Goal: Task Accomplishment & Management: Use online tool/utility

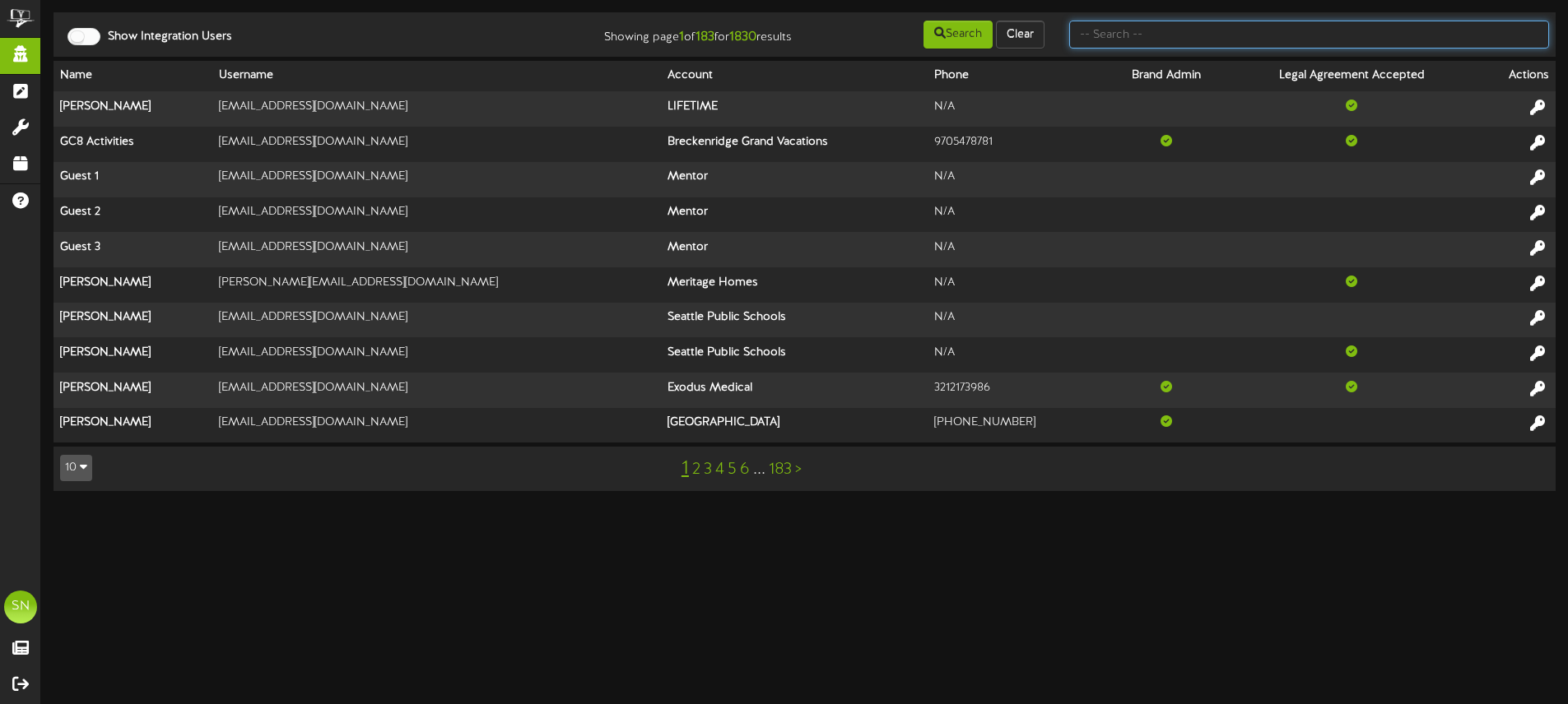
click at [1139, 36] on input "text" at bounding box center [1309, 35] width 480 height 28
type input "c"
type input "b"
type input "ken thicke"
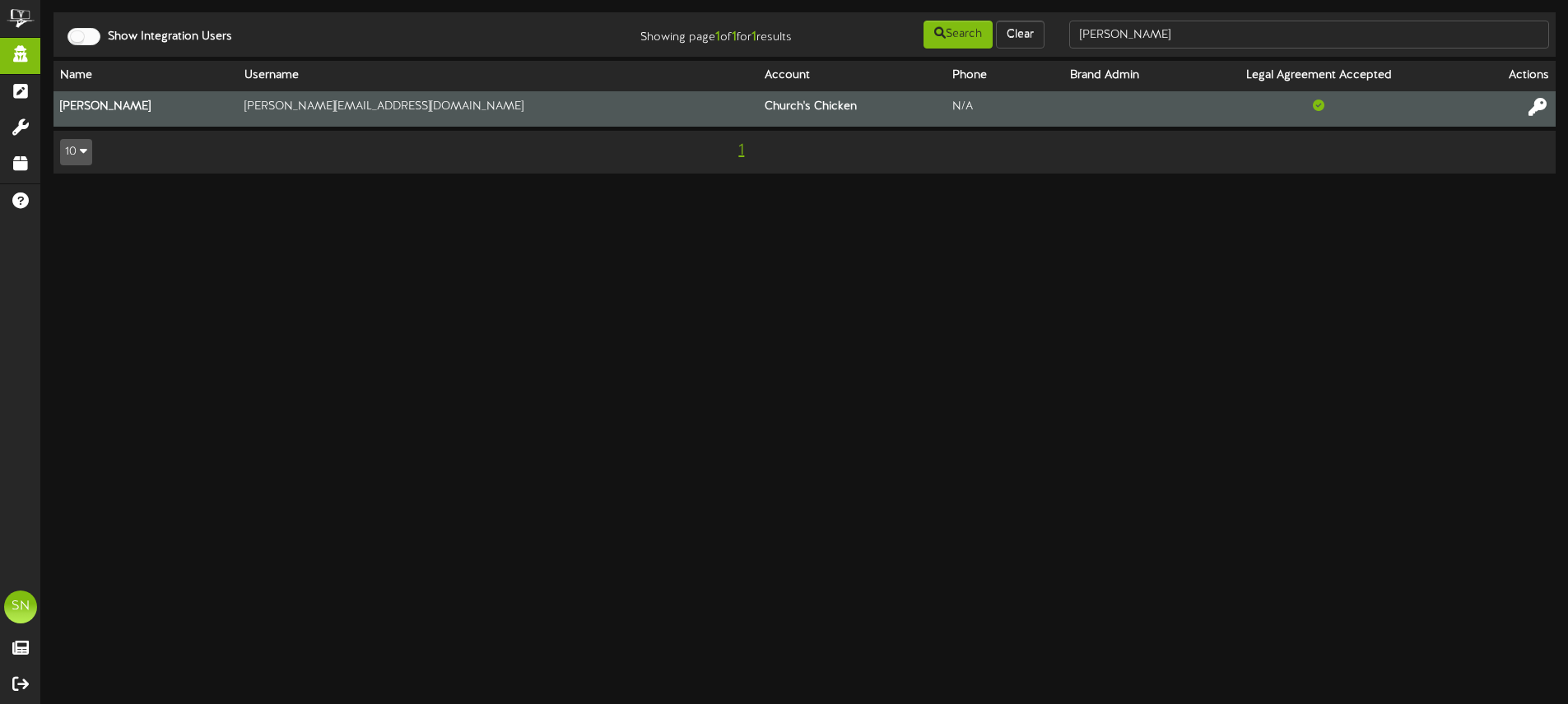
click at [1542, 110] on icon at bounding box center [1537, 107] width 18 height 18
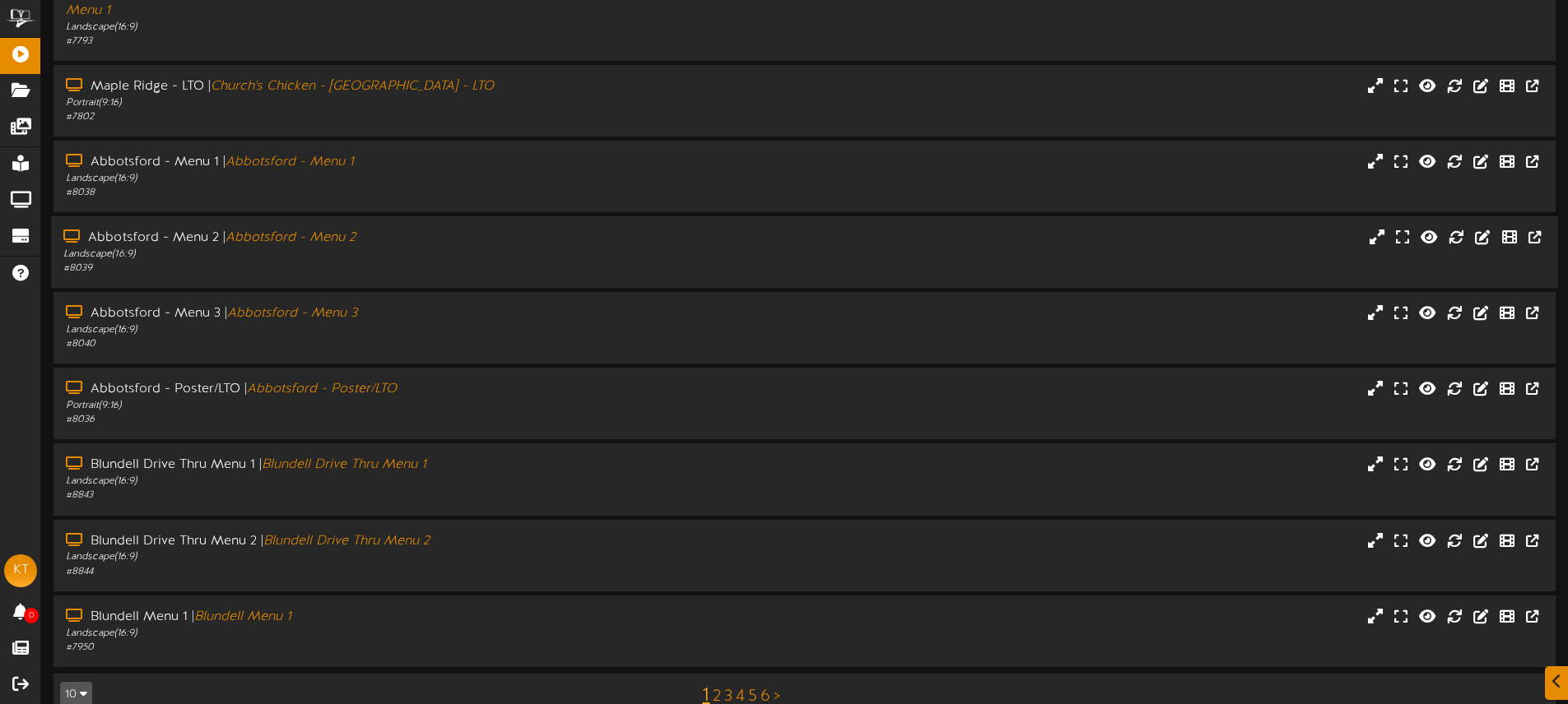
scroll to position [216, 0]
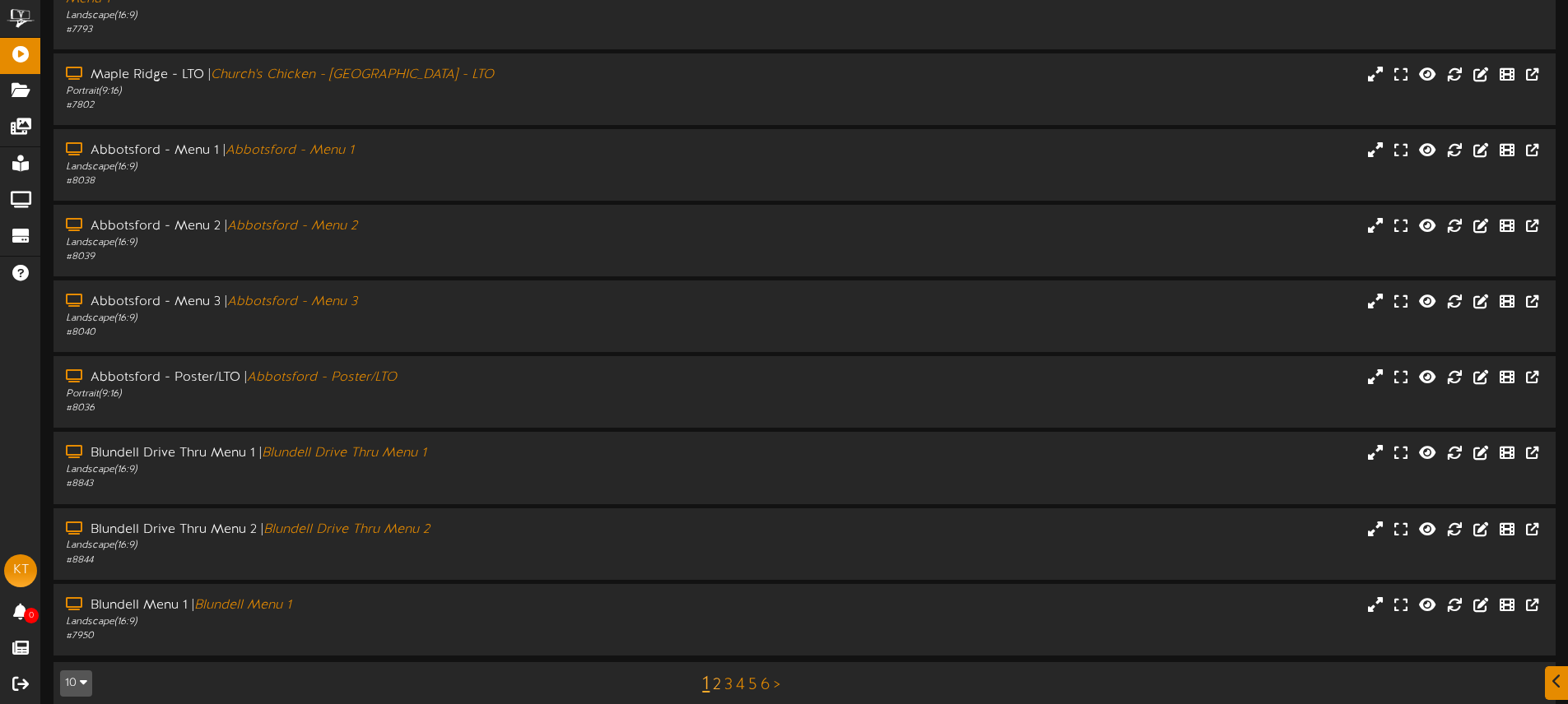
click at [713, 676] on link "2" at bounding box center [717, 685] width 8 height 18
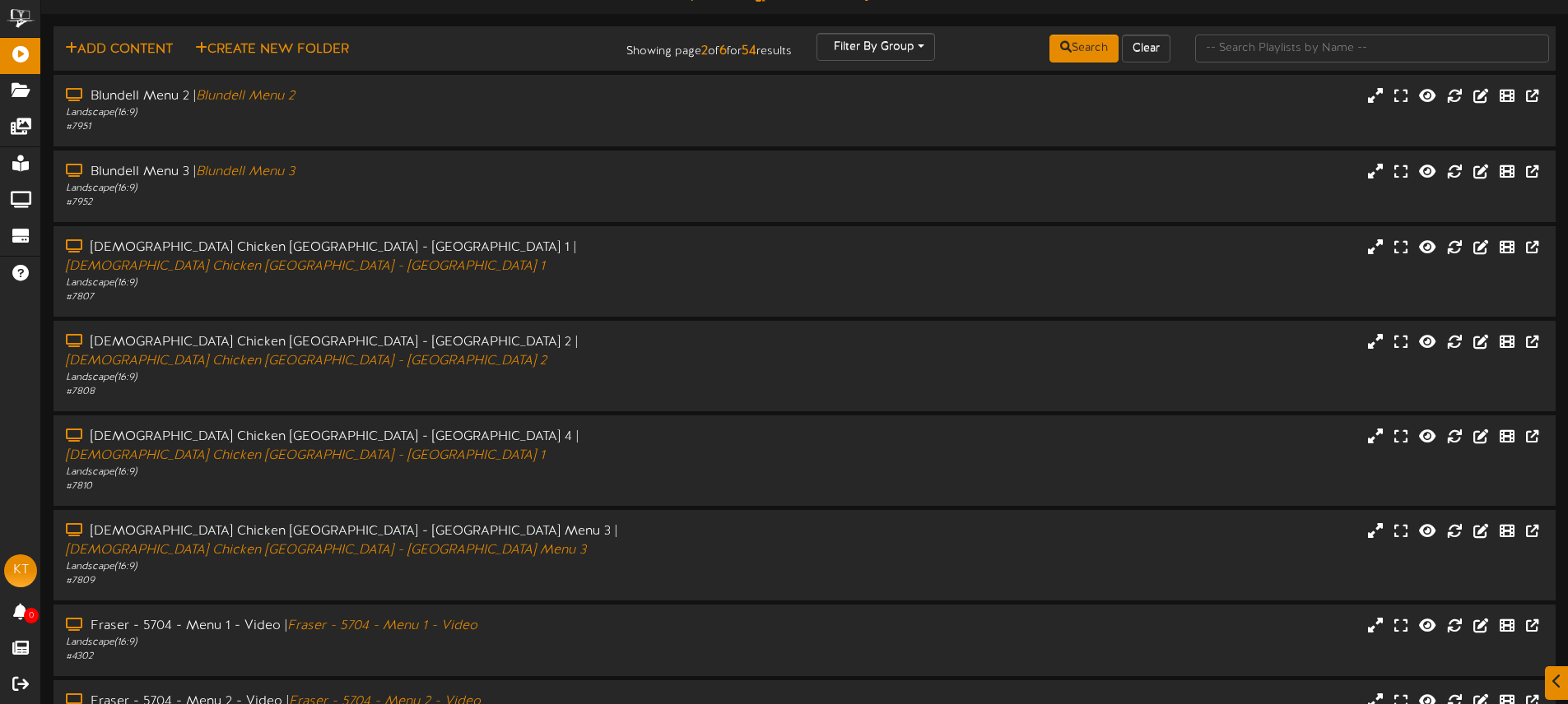
scroll to position [28, 0]
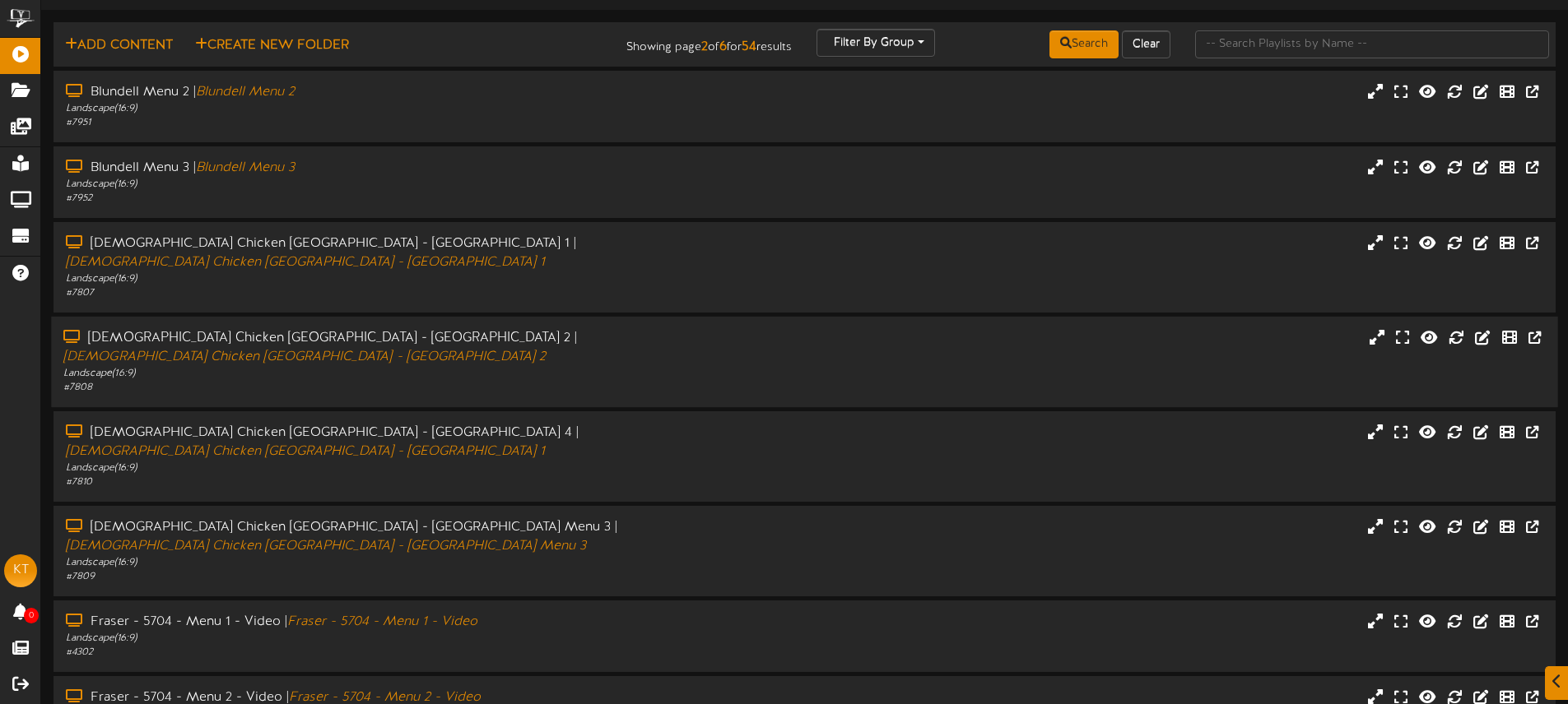
click at [553, 382] on div "# 7808" at bounding box center [365, 388] width 604 height 14
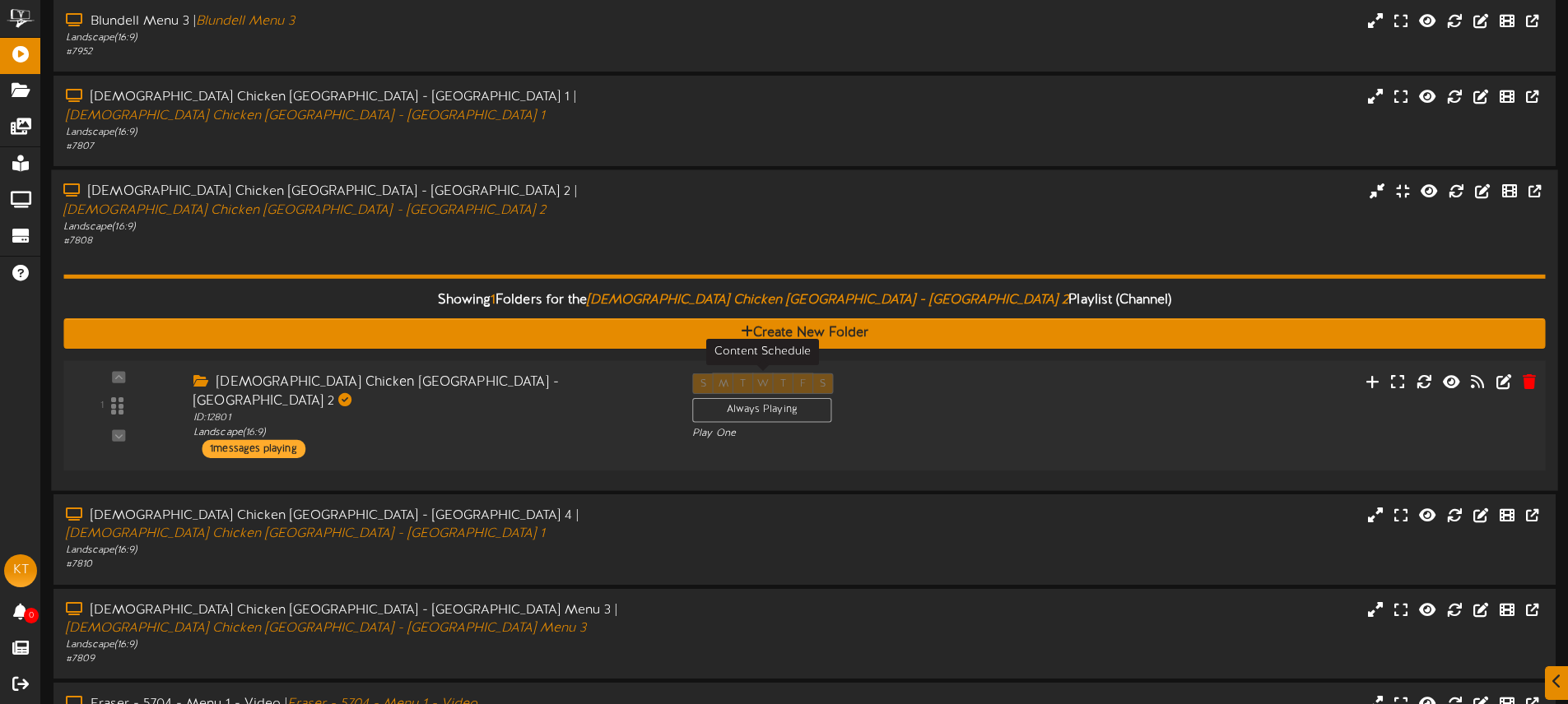
scroll to position [177, 0]
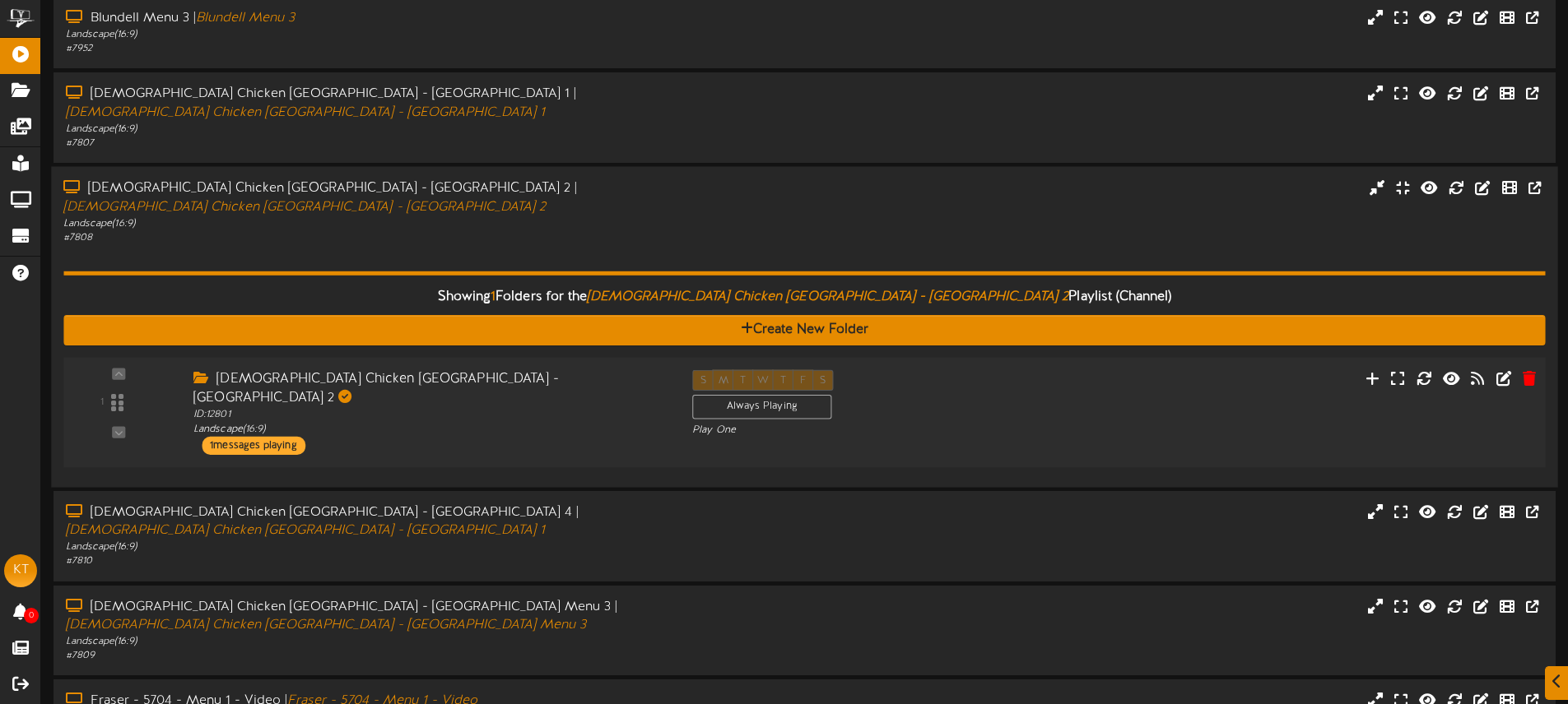
click at [533, 425] on div "Churchs Chicken Vancouver - Main St - Menu 2 ID: 12801 Landscape ( 16:9 ) 1 mes…" at bounding box center [430, 411] width 498 height 84
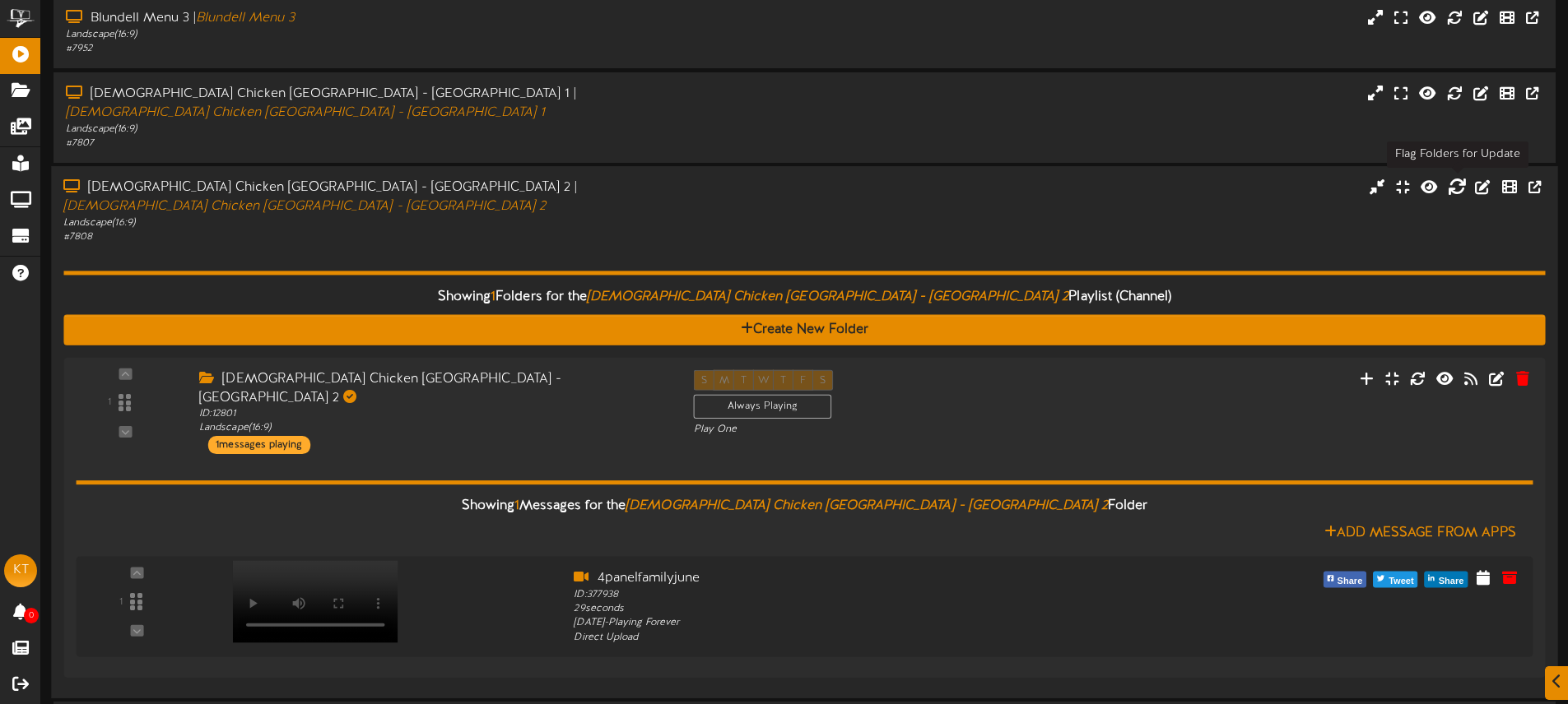
click at [1455, 189] on icon at bounding box center [1457, 186] width 18 height 18
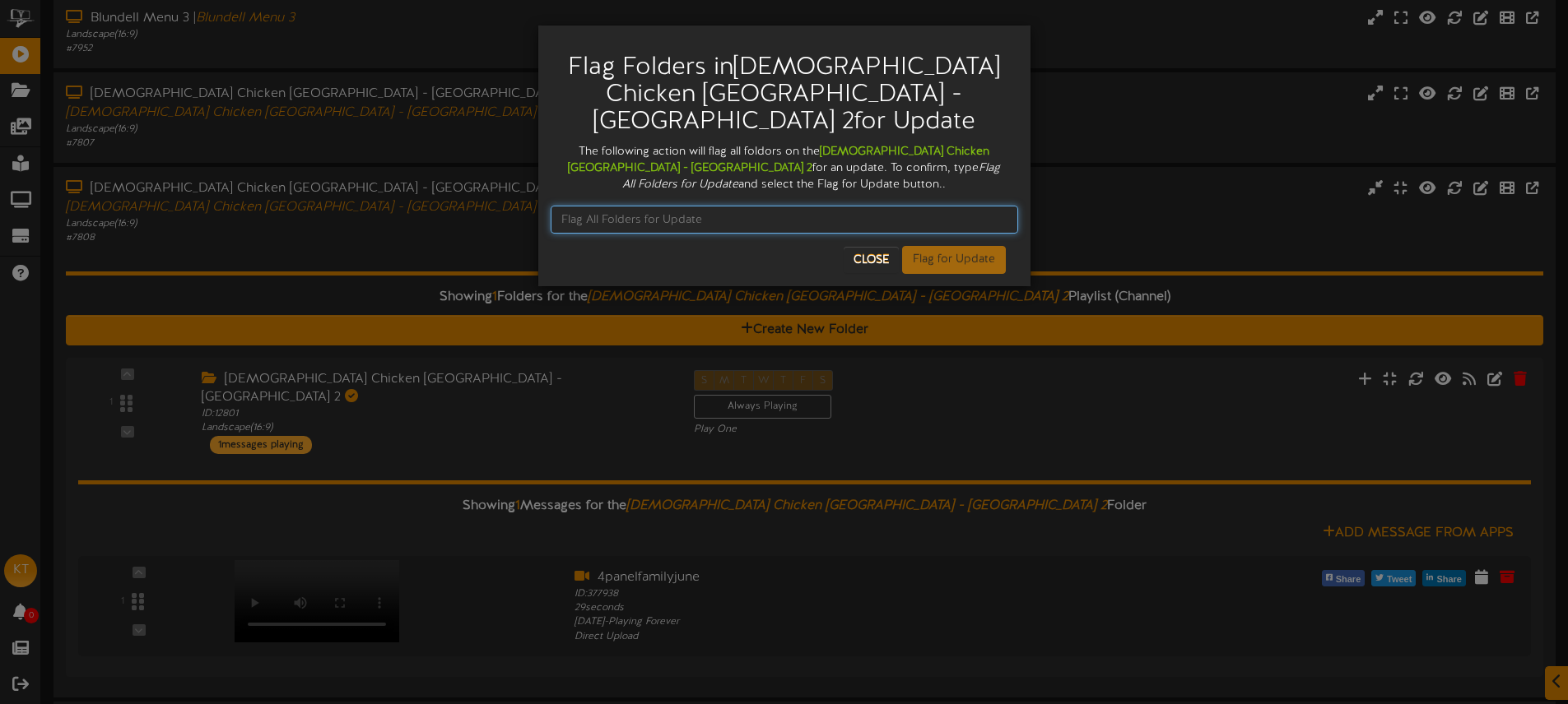
click at [626, 214] on input "text" at bounding box center [784, 220] width 468 height 28
type input "Flag All Folders for Update"
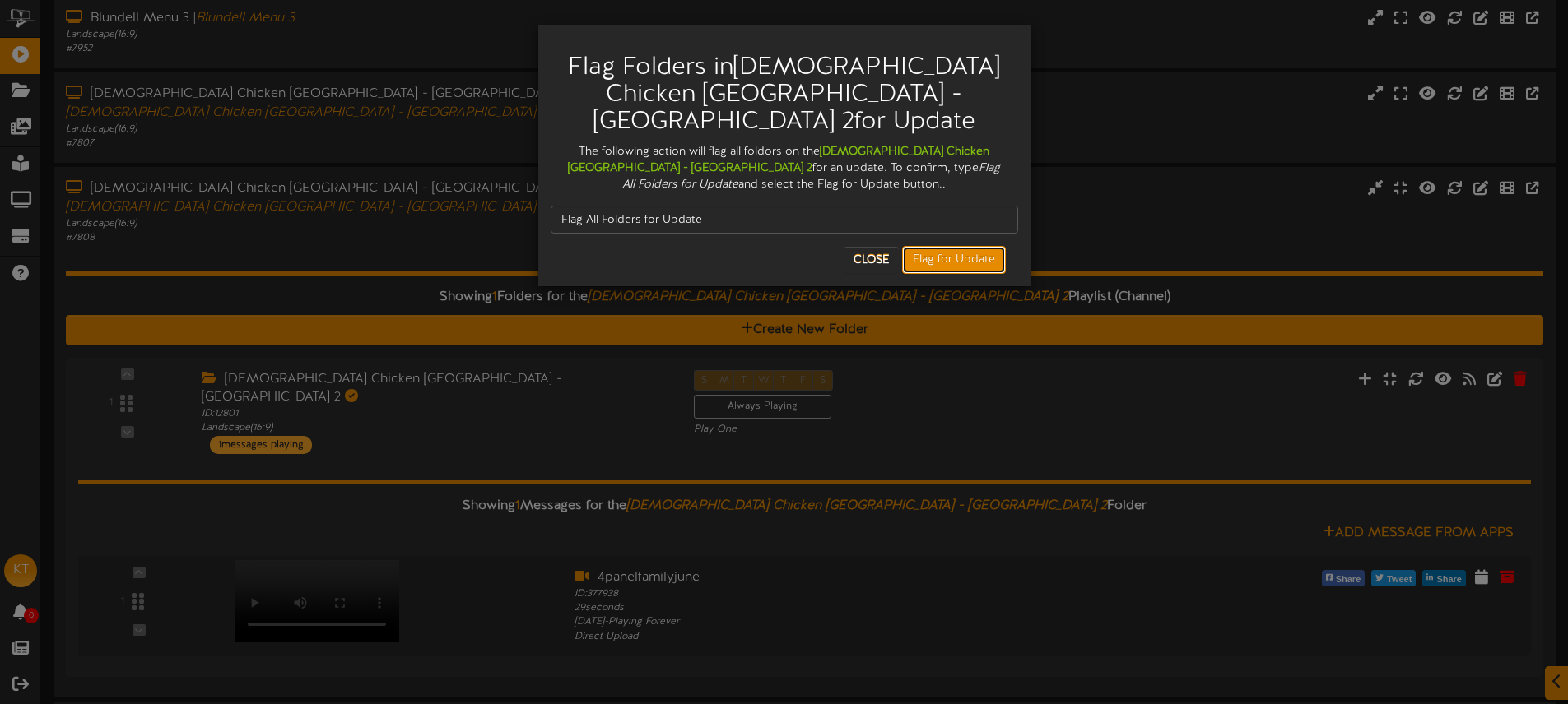
click at [929, 253] on button "Flag for Update" at bounding box center [953, 260] width 103 height 28
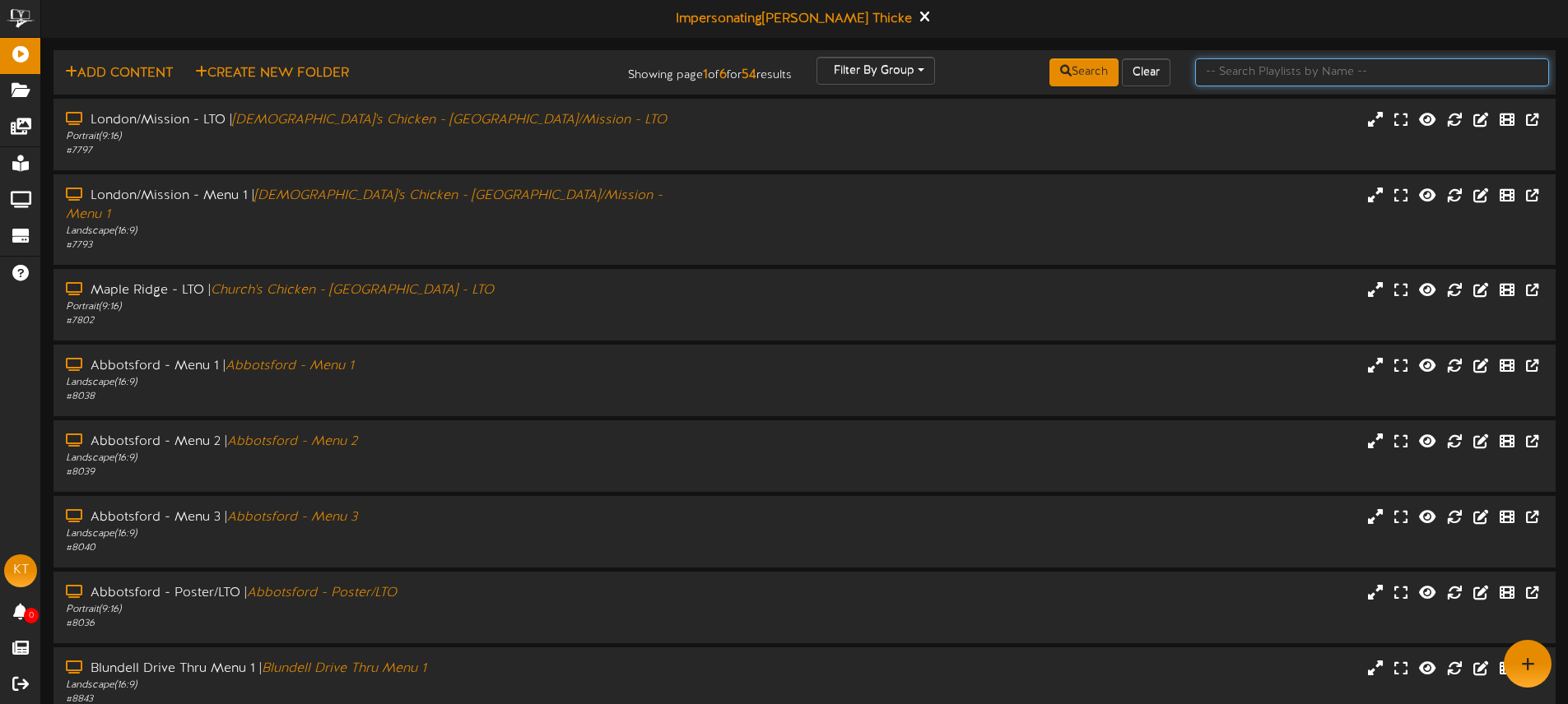
click at [1249, 71] on input "text" at bounding box center [1371, 72] width 354 height 28
type input "vancouver"
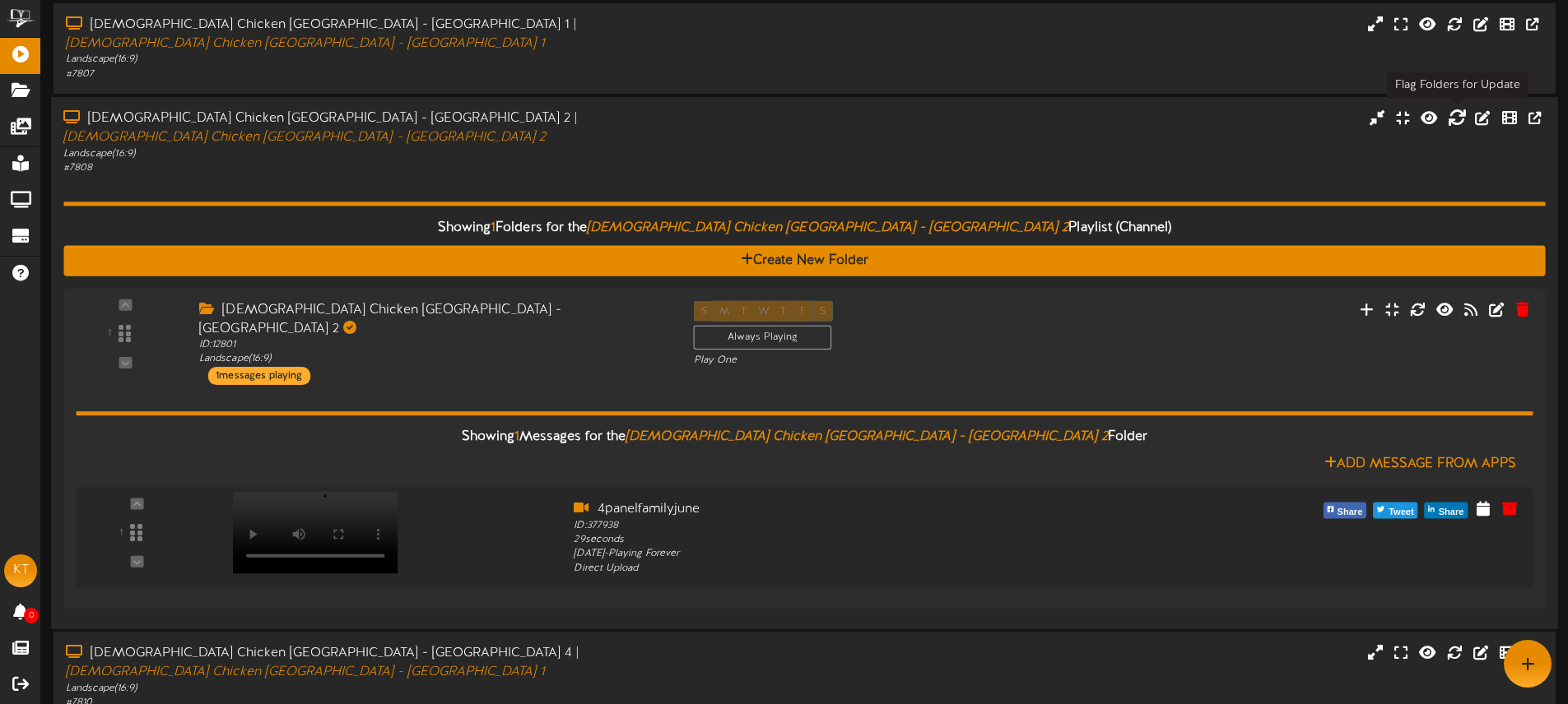
scroll to position [97, 0]
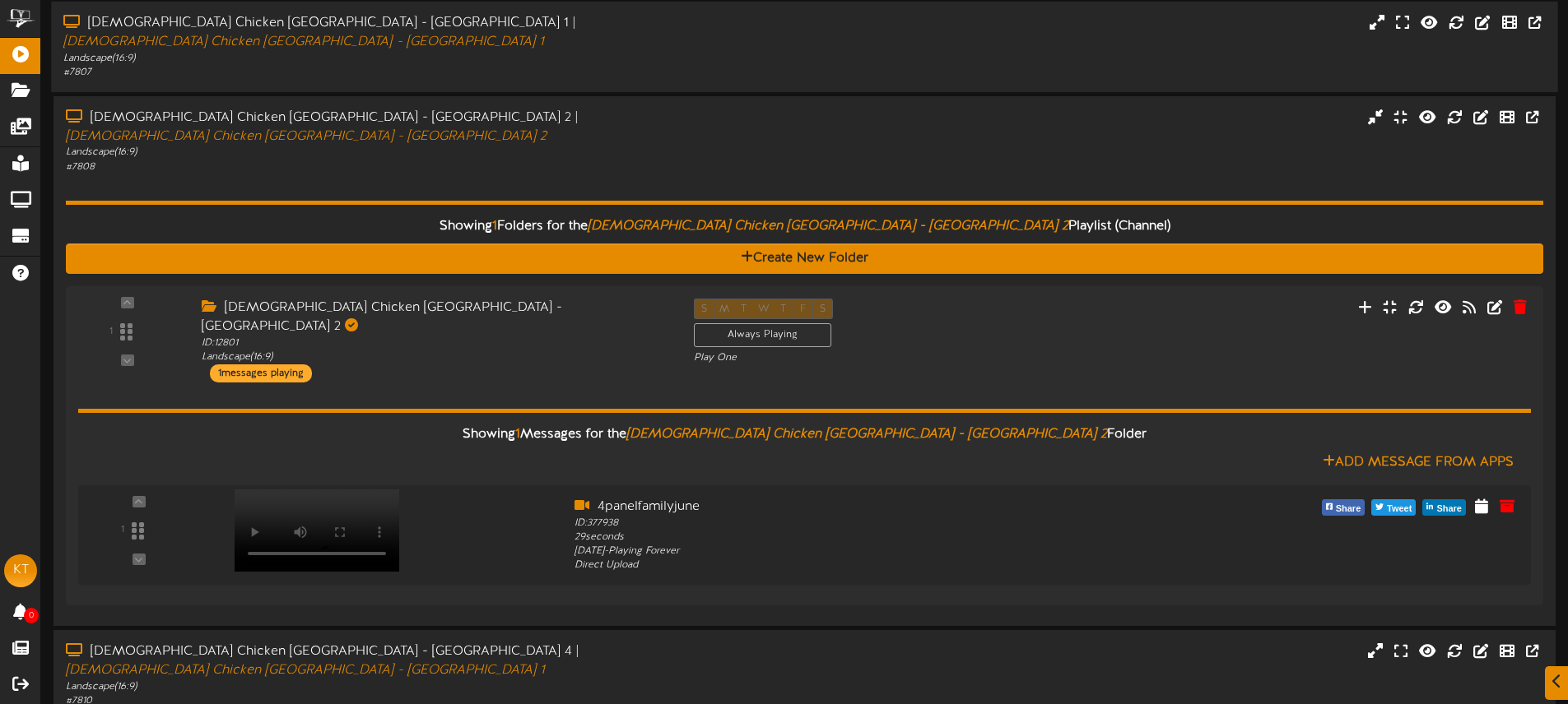
drag, startPoint x: 1012, startPoint y: 126, endPoint x: 1020, endPoint y: 117, distance: 12.0
click at [1012, 126] on div "Churchs Chicken Vancouver - Main St - Menu 2 | Churchs Chicken Vancouver - Main…" at bounding box center [804, 142] width 1502 height 66
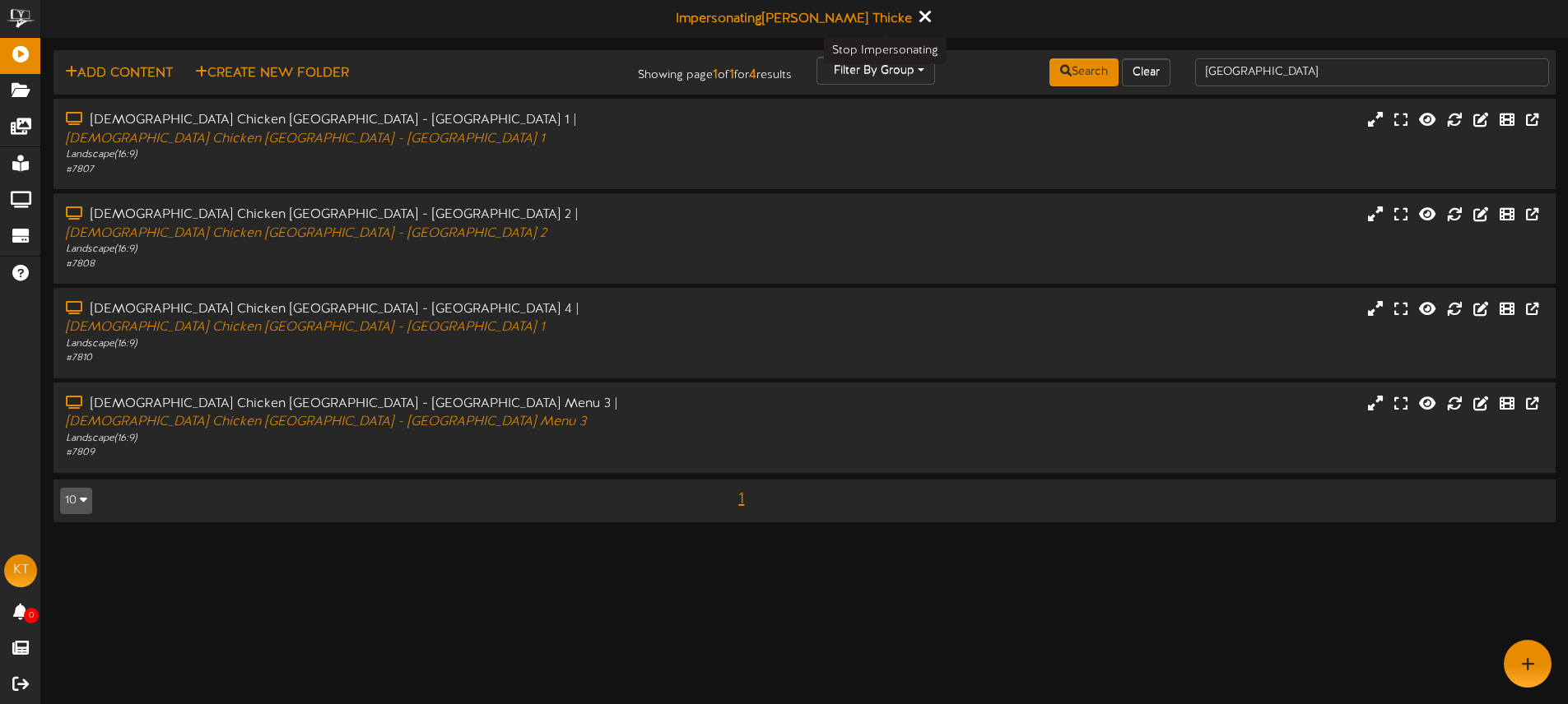
click at [919, 20] on icon at bounding box center [924, 17] width 10 height 18
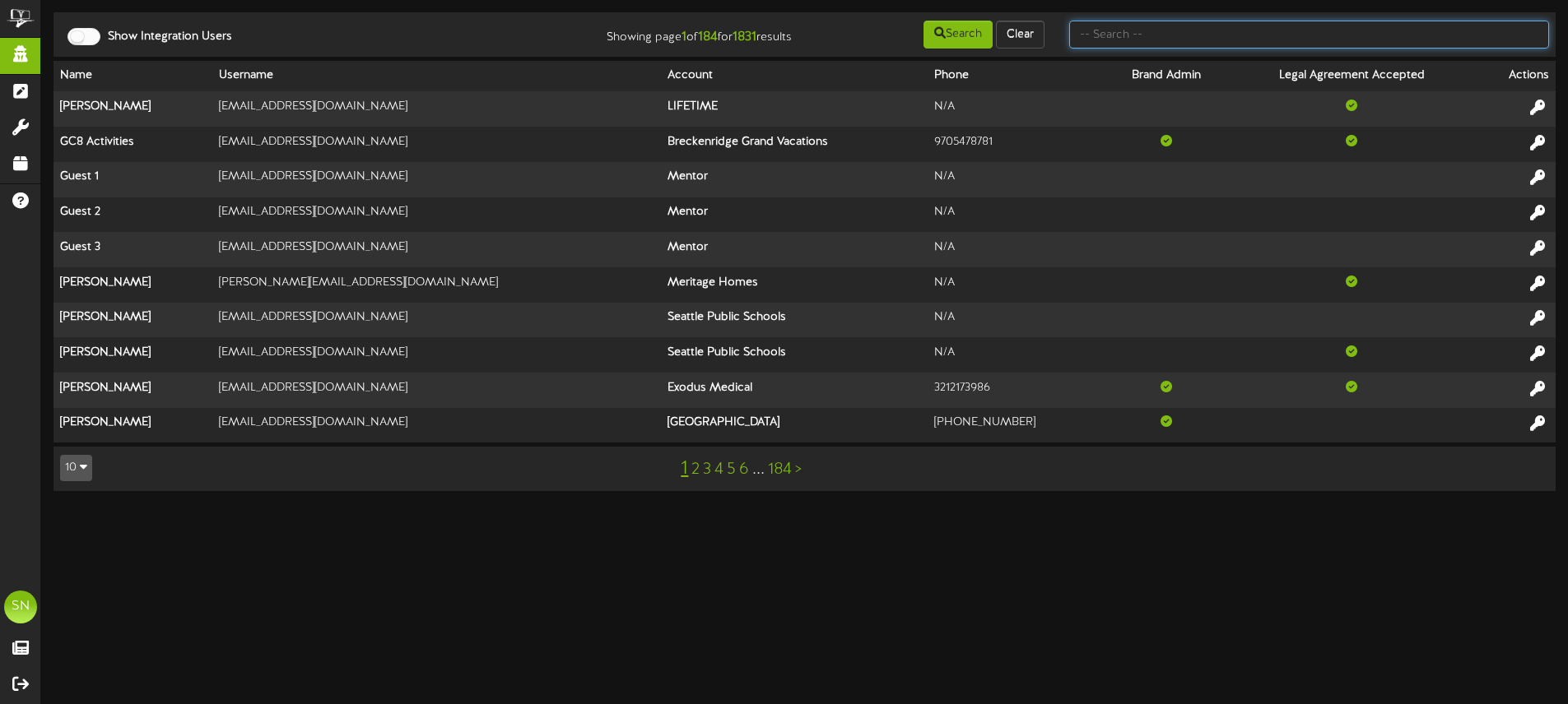
click at [1085, 37] on input "text" at bounding box center [1309, 35] width 480 height 28
type input "macu"
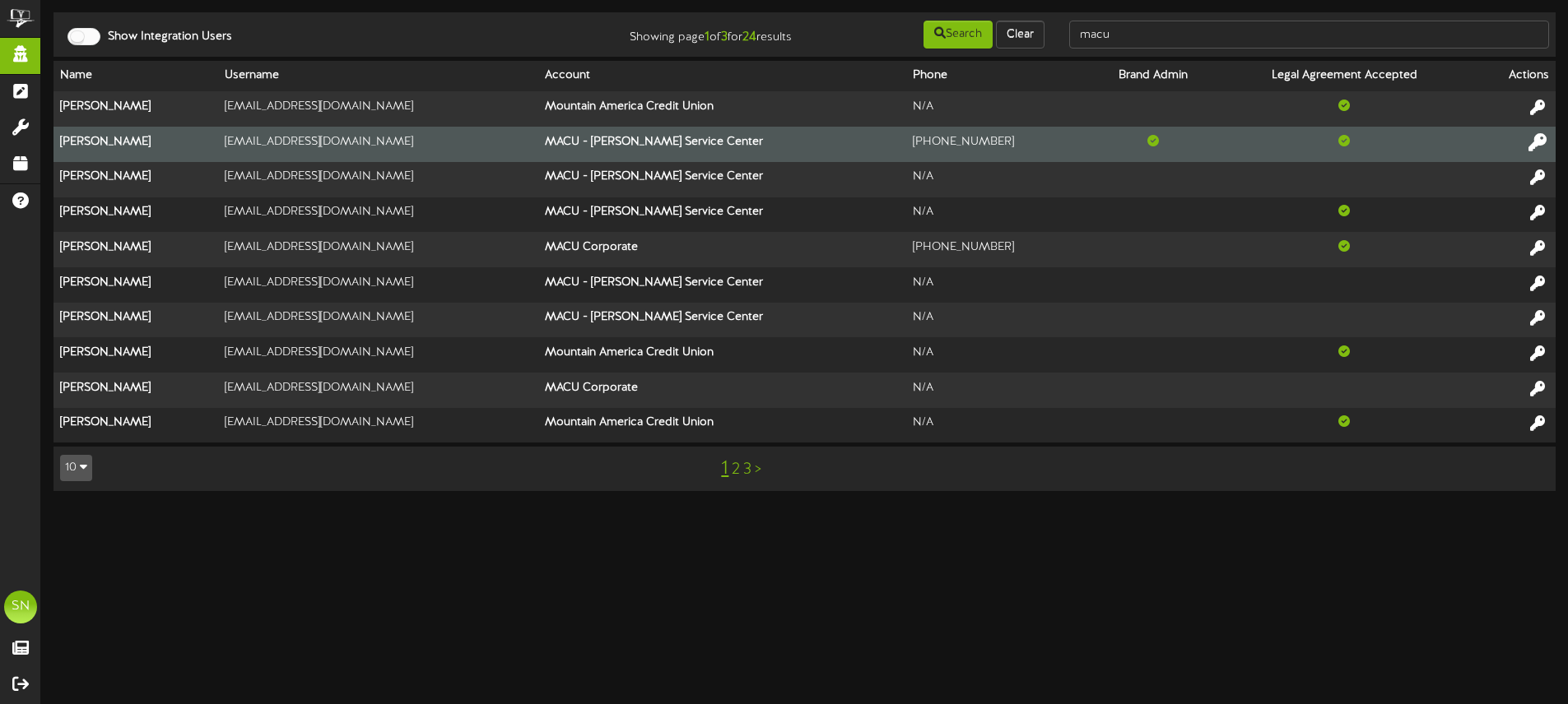
click at [1538, 143] on icon at bounding box center [1537, 141] width 18 height 18
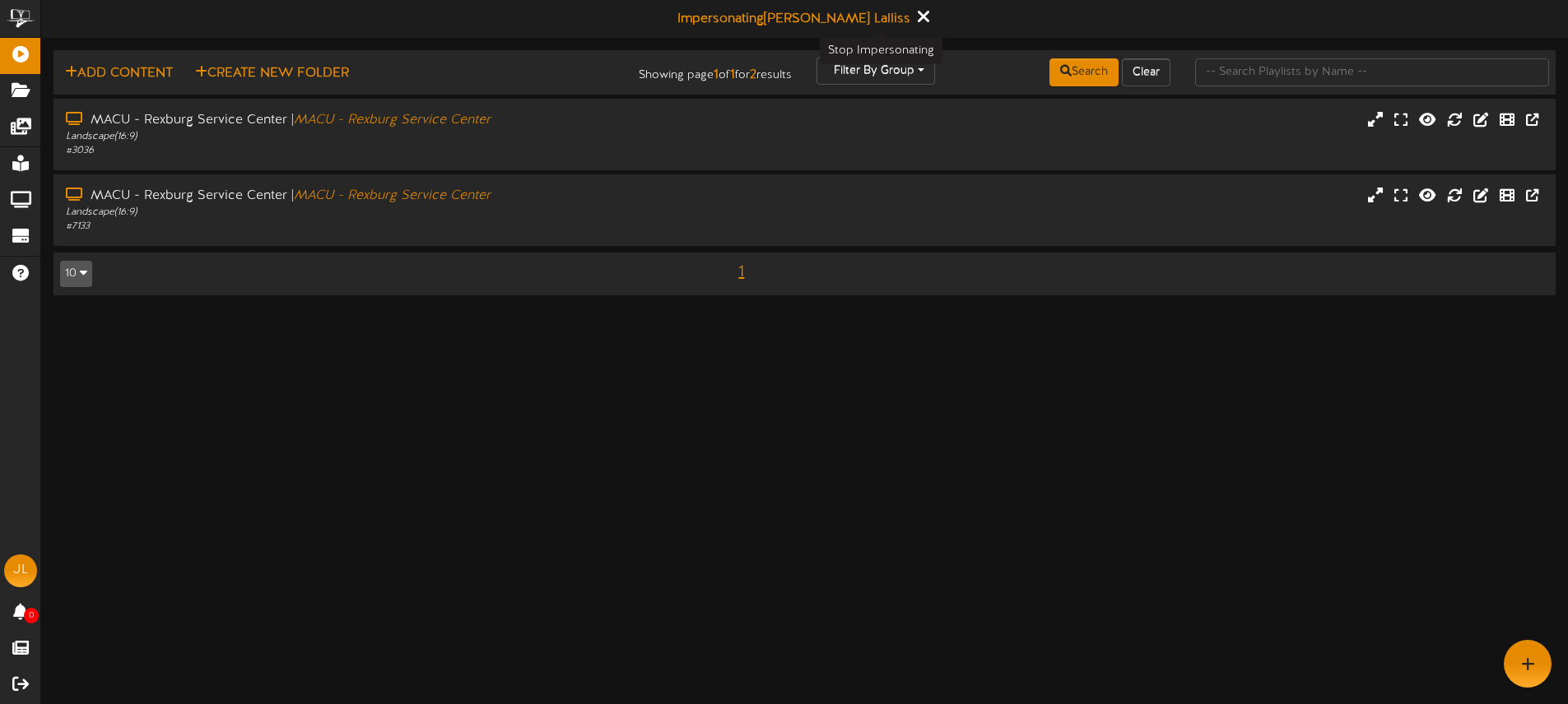
click at [917, 17] on icon at bounding box center [923, 17] width 10 height 18
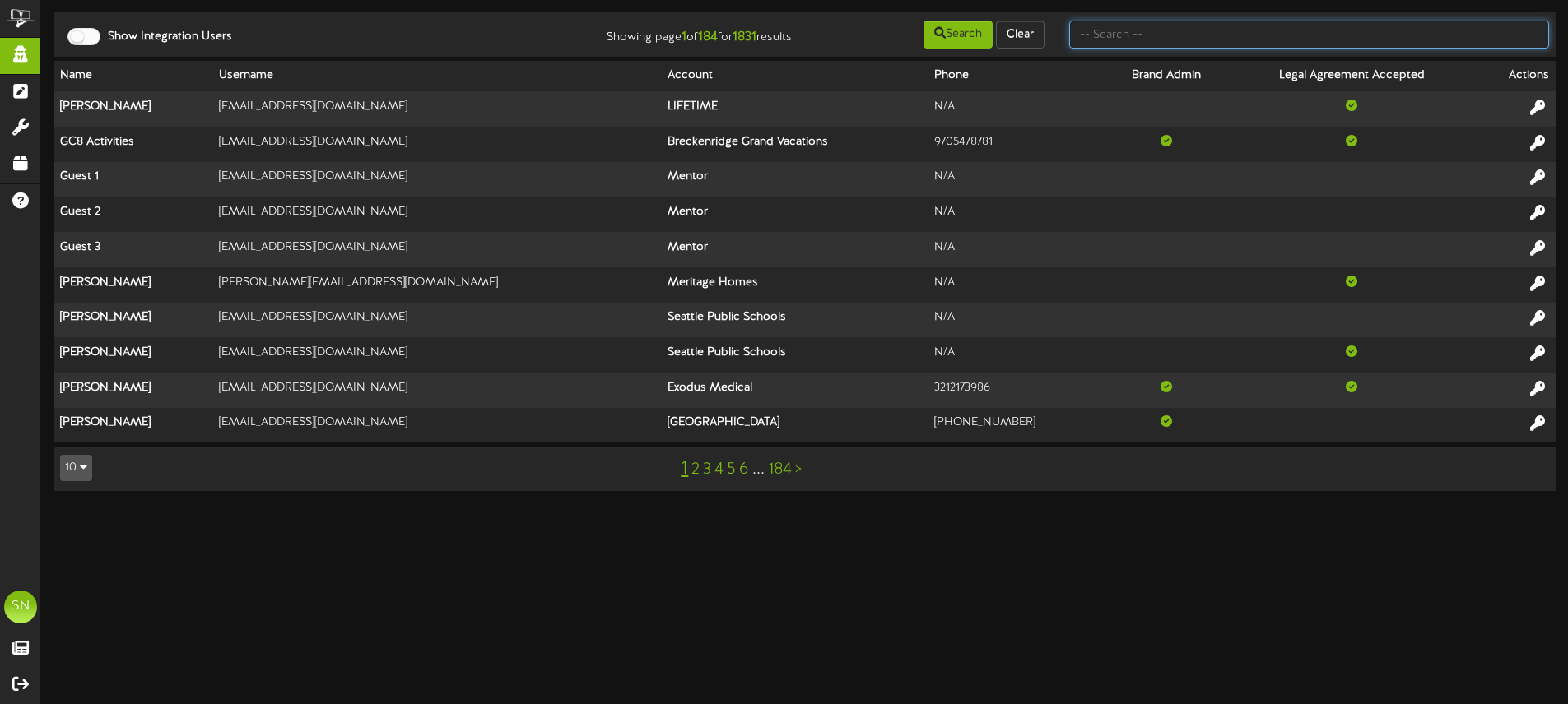
click at [1112, 26] on input "text" at bounding box center [1309, 35] width 480 height 28
type input "f"
click at [1103, 43] on input "text" at bounding box center [1309, 35] width 480 height 28
type input "macu"
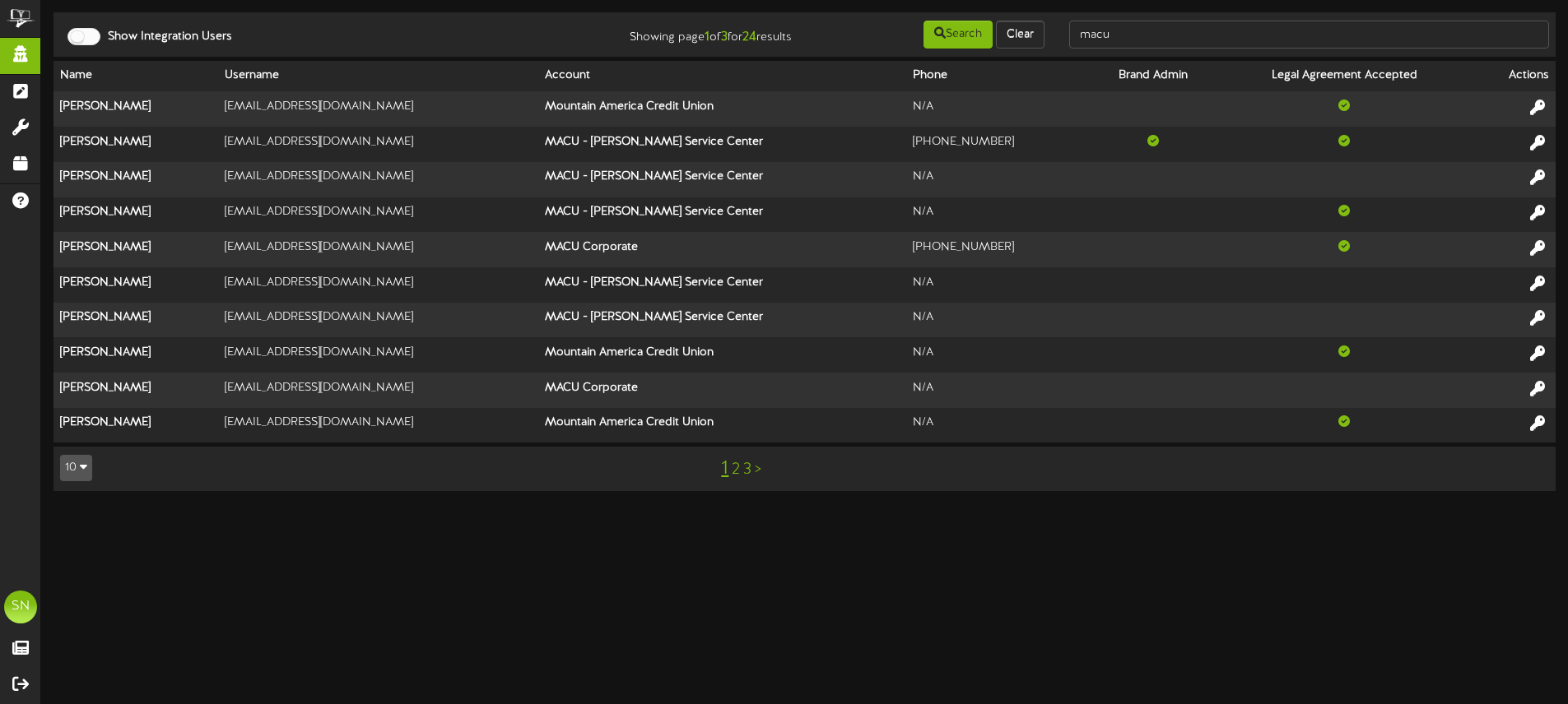
click at [737, 467] on link "2" at bounding box center [735, 469] width 8 height 18
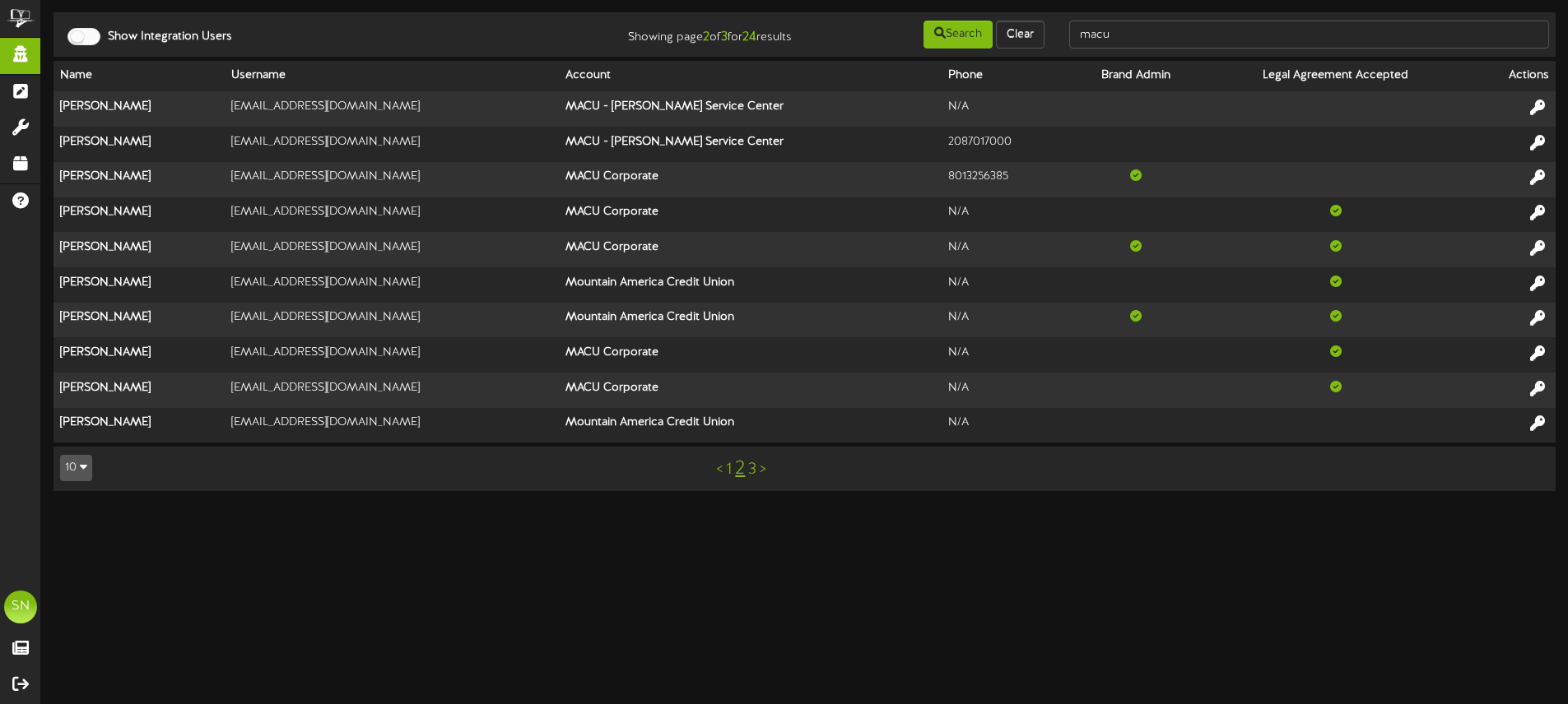
click at [728, 472] on link "1" at bounding box center [729, 469] width 6 height 18
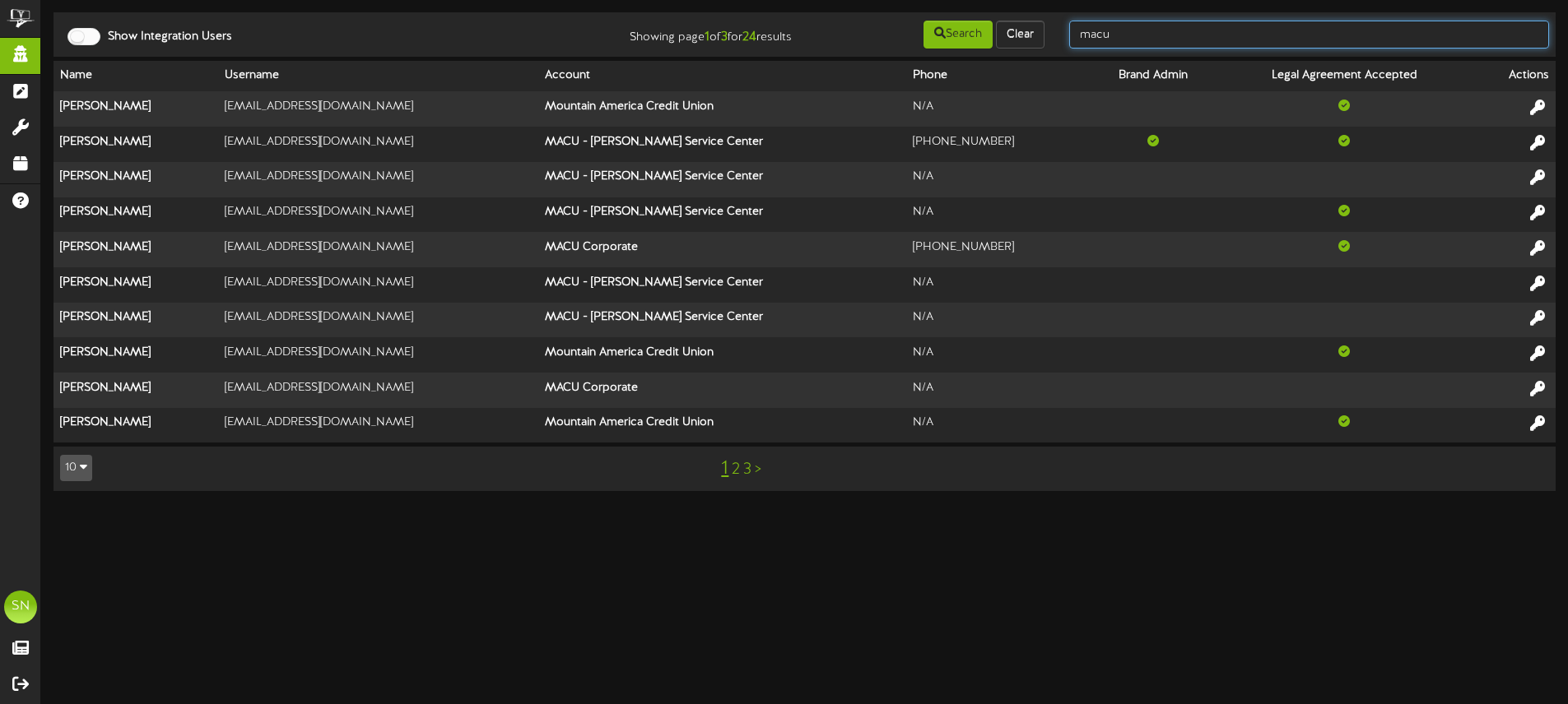
drag, startPoint x: 1151, startPoint y: 38, endPoint x: 1080, endPoint y: 30, distance: 71.4
click at [1080, 30] on input "macu" at bounding box center [1309, 35] width 480 height 28
type input "gentry"
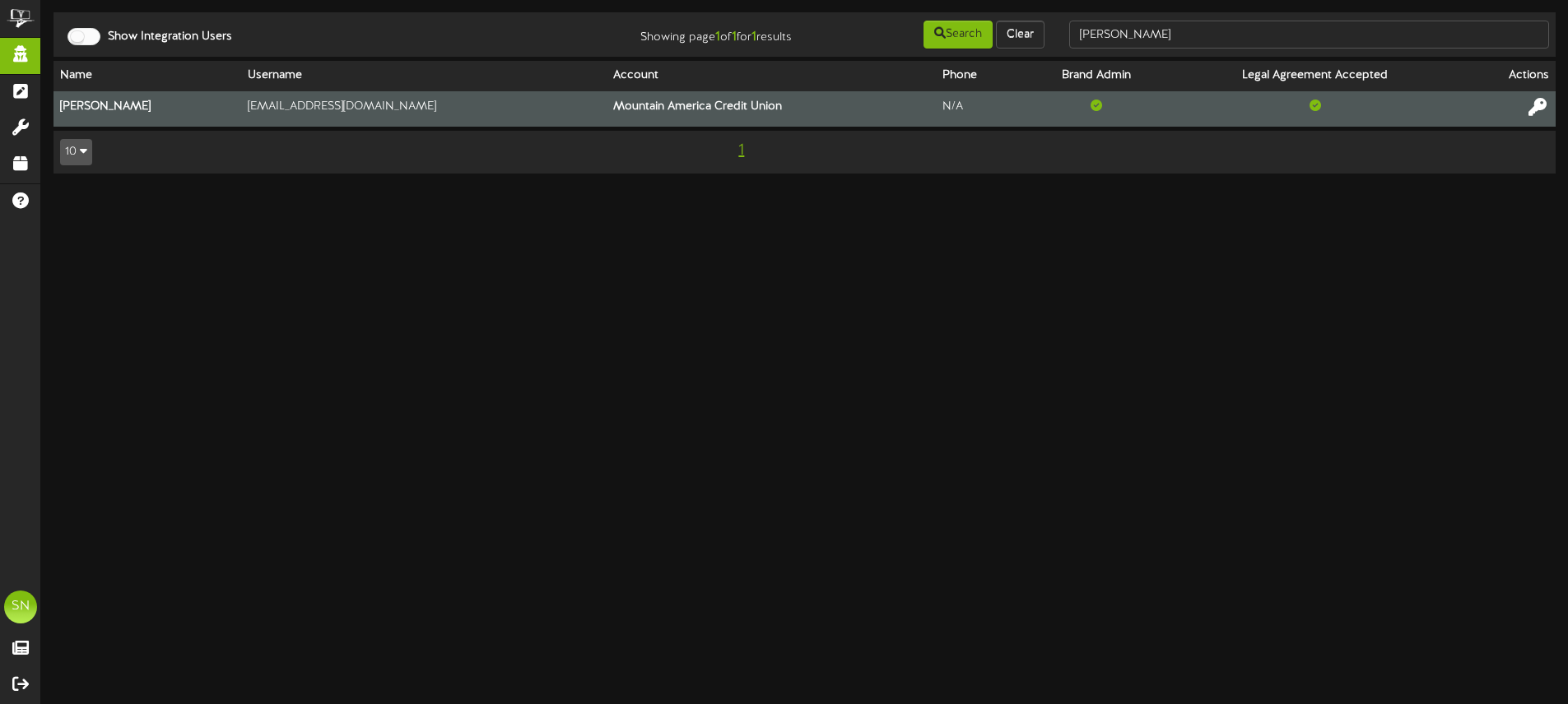
click at [1541, 103] on icon at bounding box center [1537, 107] width 18 height 18
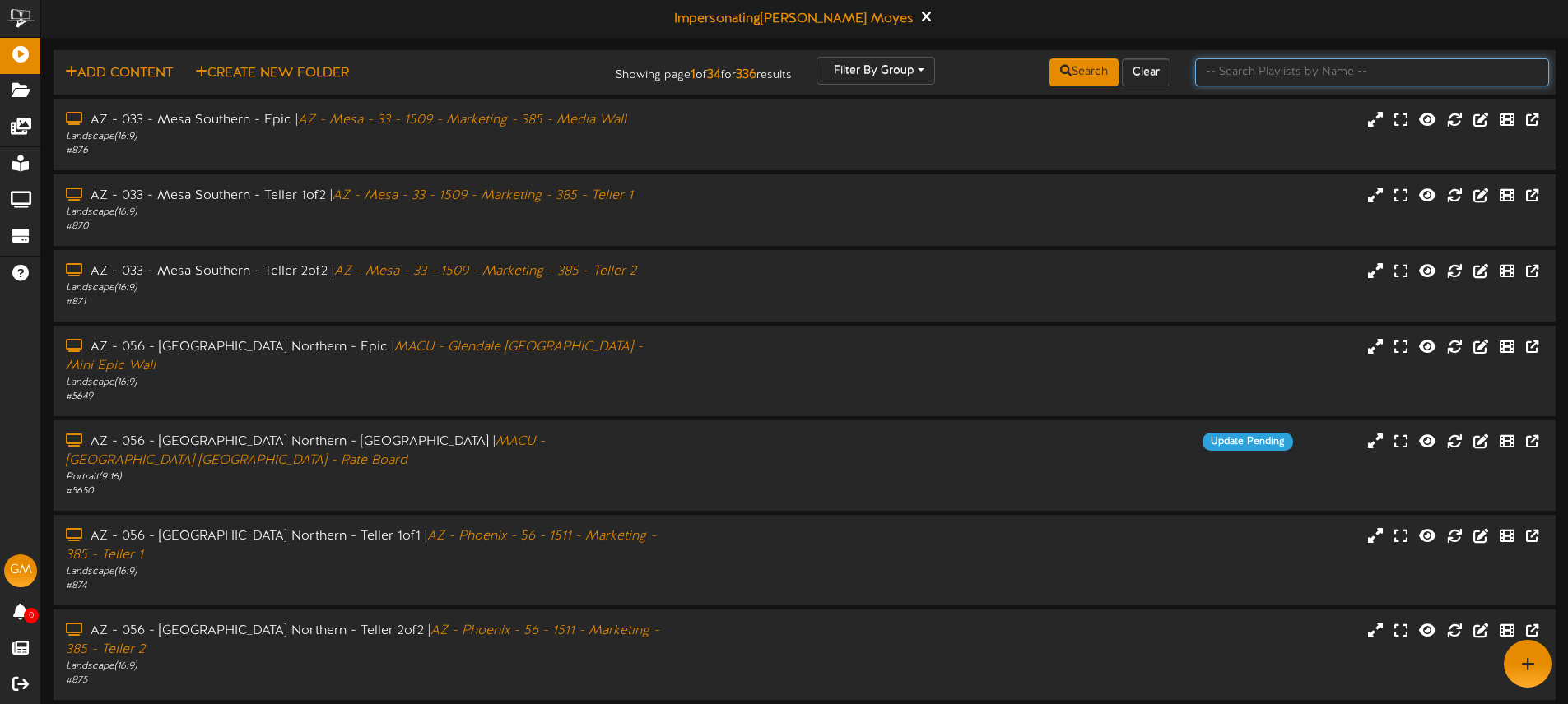
click at [1265, 71] on input "text" at bounding box center [1371, 72] width 354 height 28
type input "farmington"
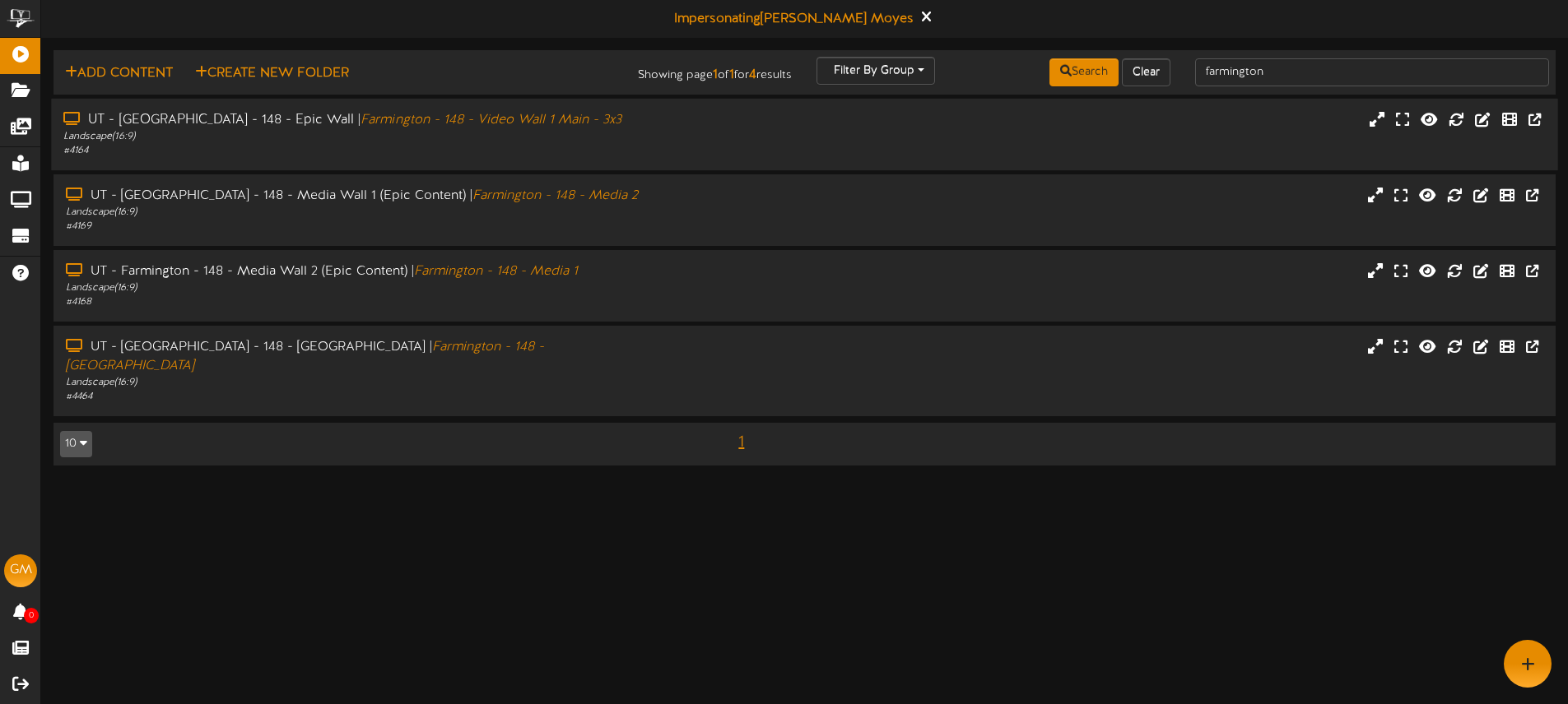
click at [666, 141] on div "Landscape ( 16:9 )" at bounding box center [365, 137] width 604 height 14
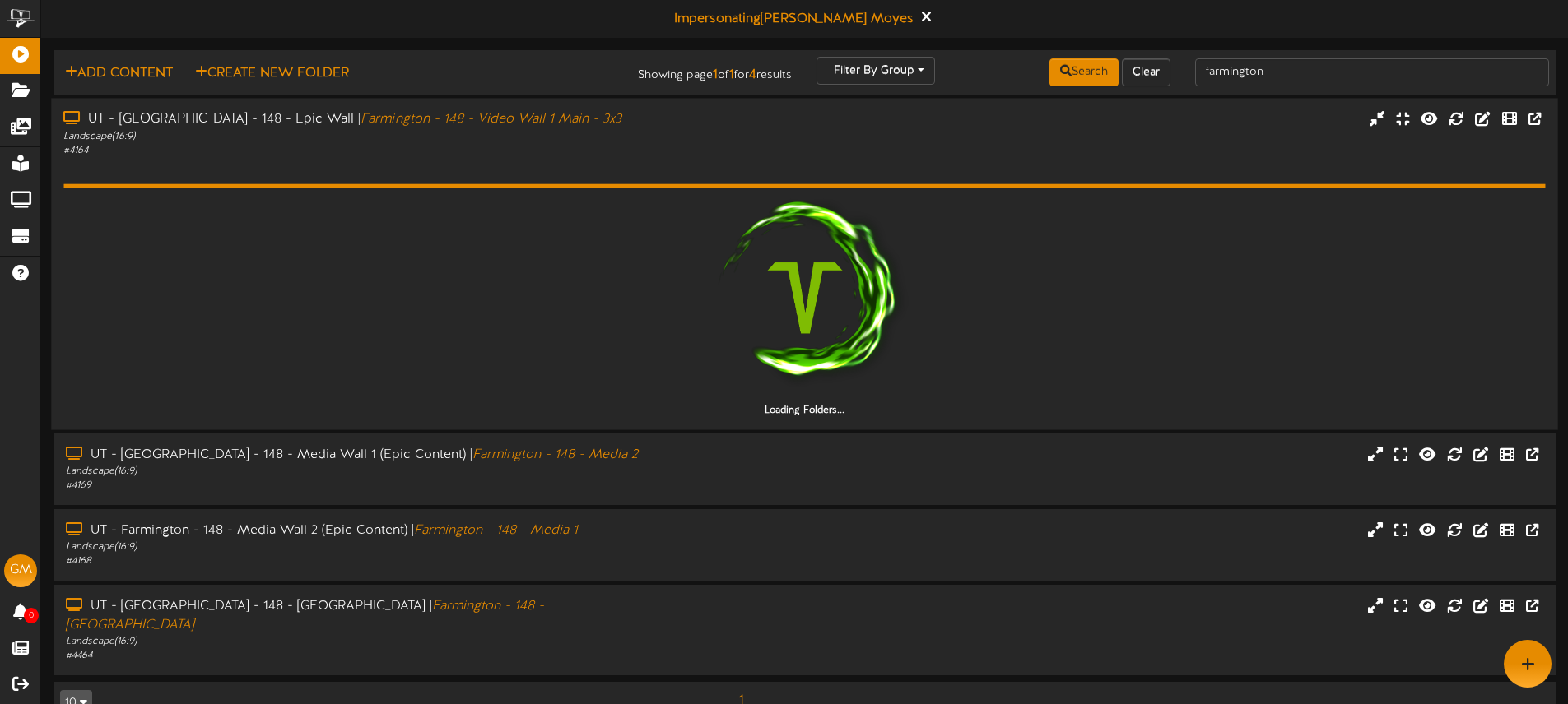
click at [660, 174] on div "Loading Folders..." at bounding box center [804, 287] width 1481 height 260
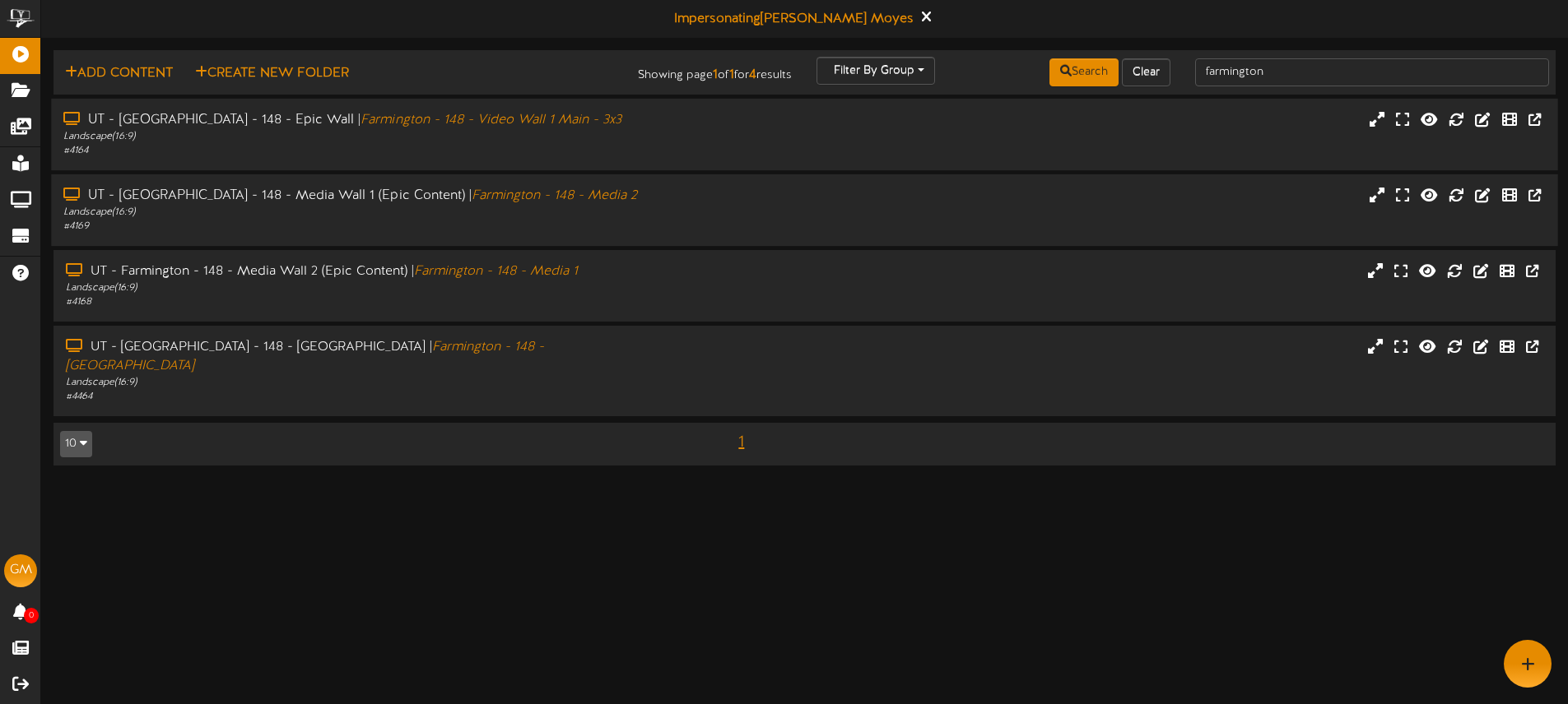
click at [708, 194] on div "UT - Farmington - 148 - Media Wall 1 (Epic Content) | Farmington - 148 - Media …" at bounding box center [804, 210] width 1506 height 47
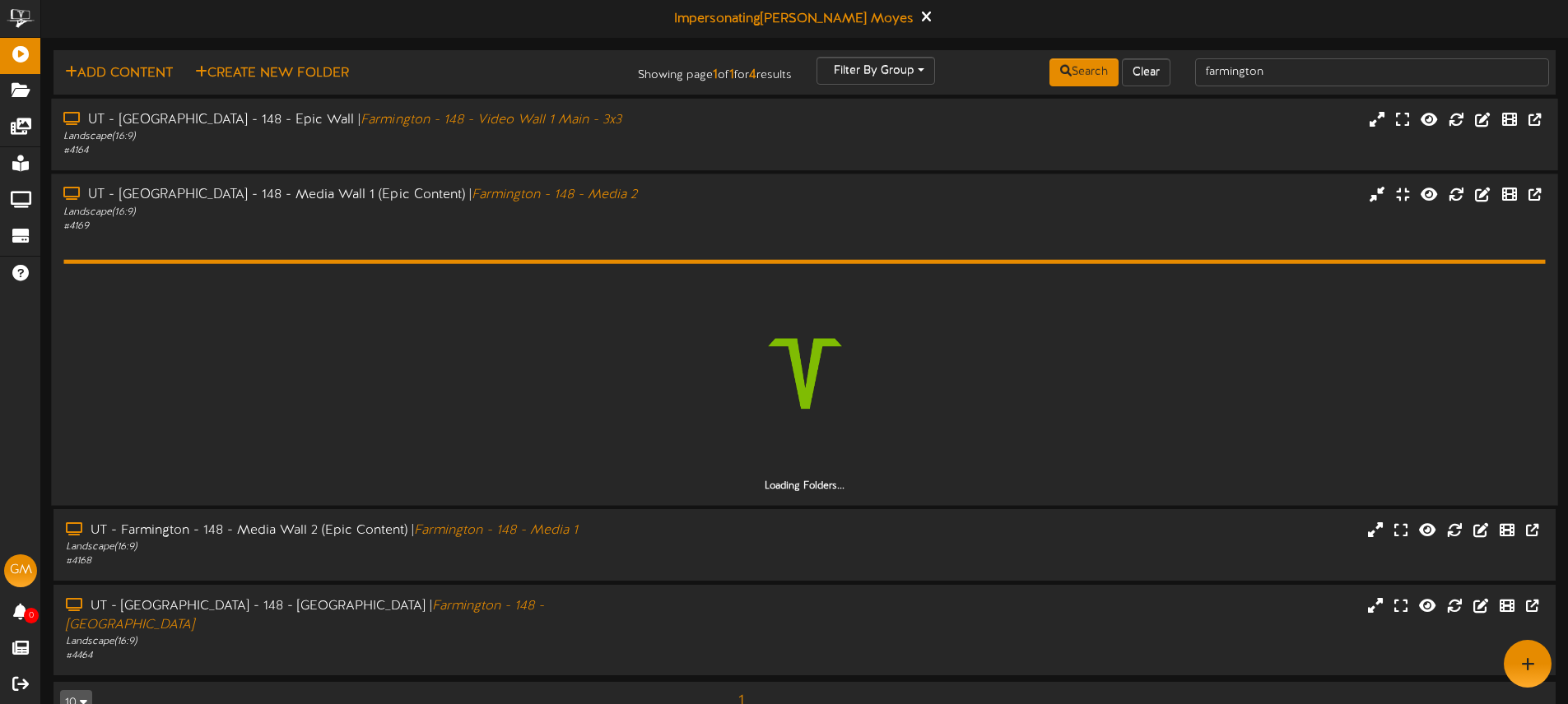
click at [708, 194] on div "UT - Farmington - 148 - Media Wall 1 (Epic Content) | Farmington - 148 - Media …" at bounding box center [804, 209] width 1506 height 47
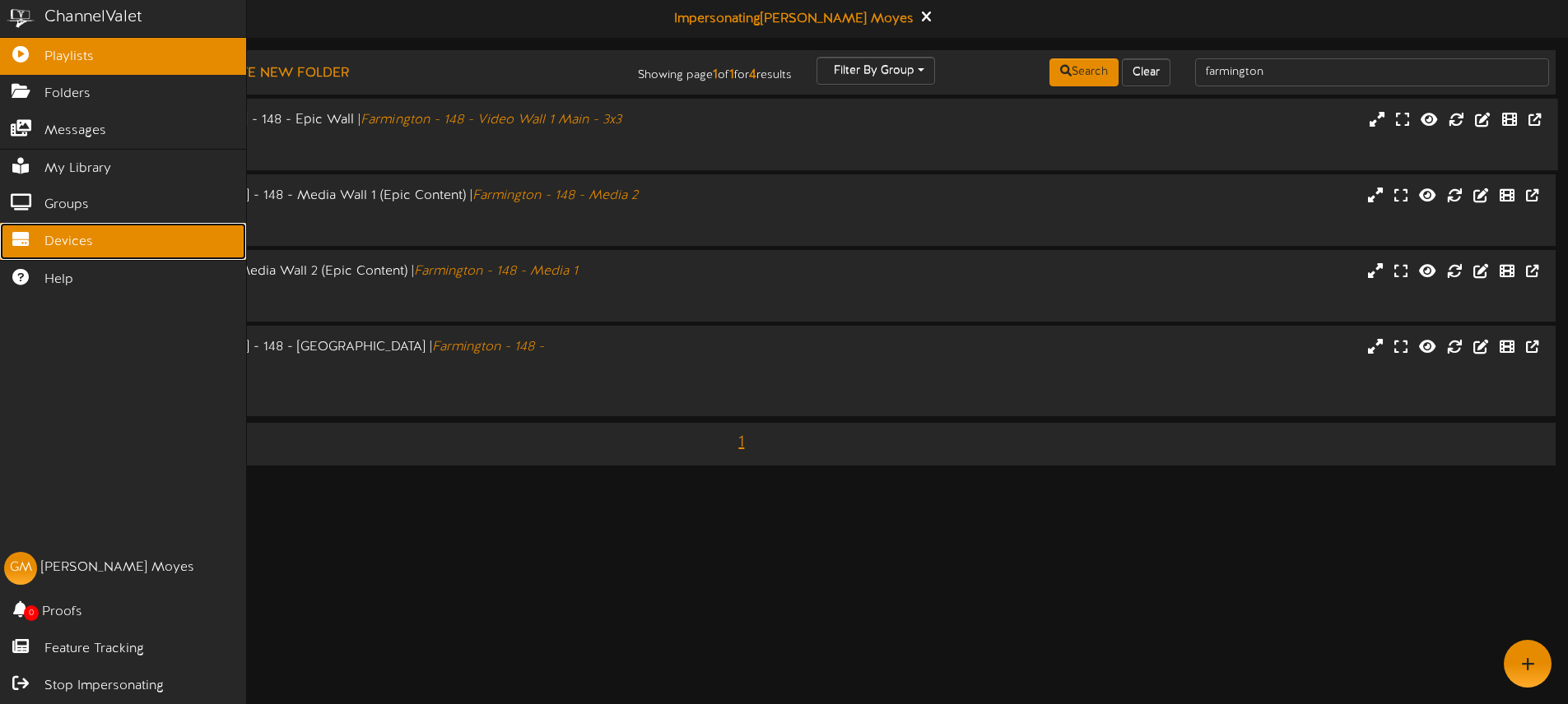
click at [47, 247] on span "Devices" at bounding box center [69, 242] width 49 height 19
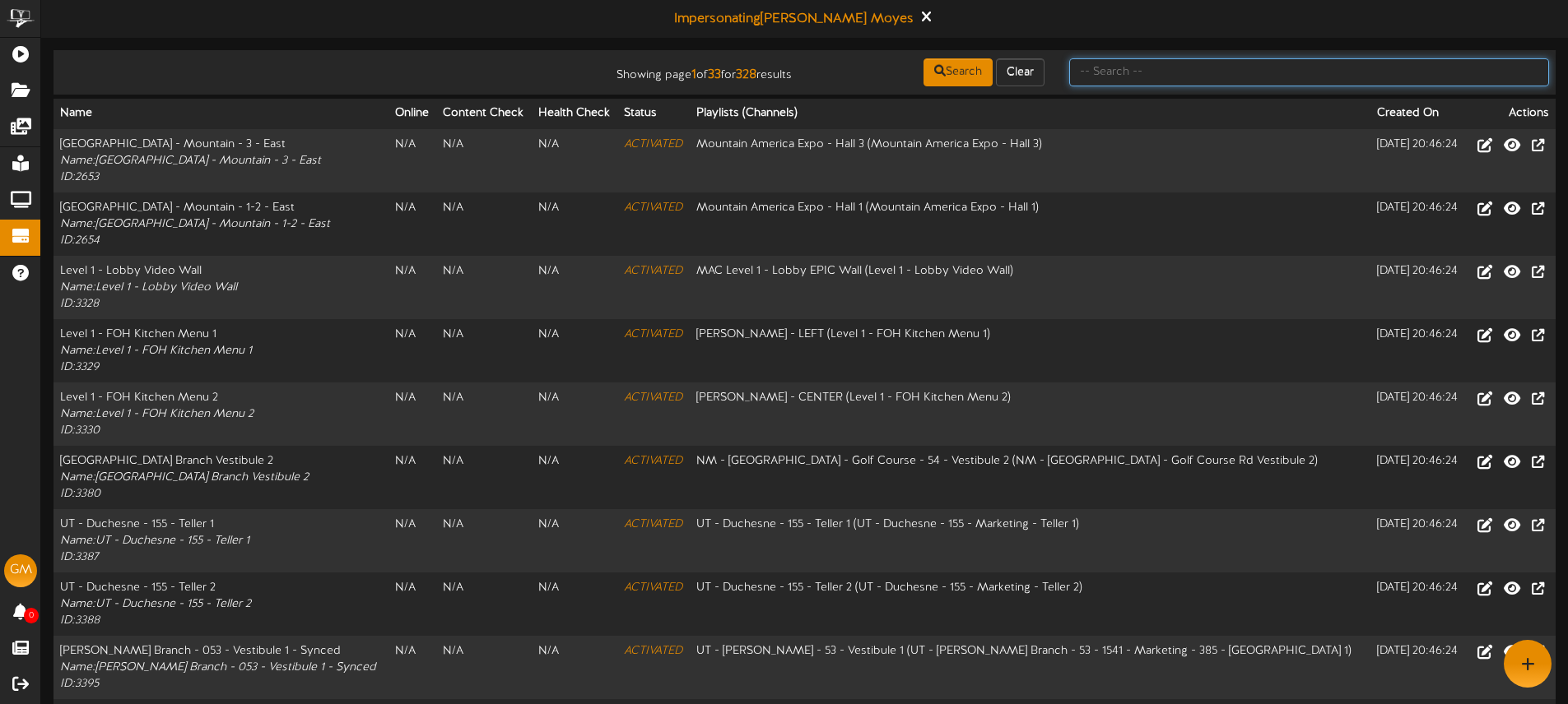
click at [1158, 76] on input "text" at bounding box center [1309, 72] width 480 height 28
type input "Farmington"
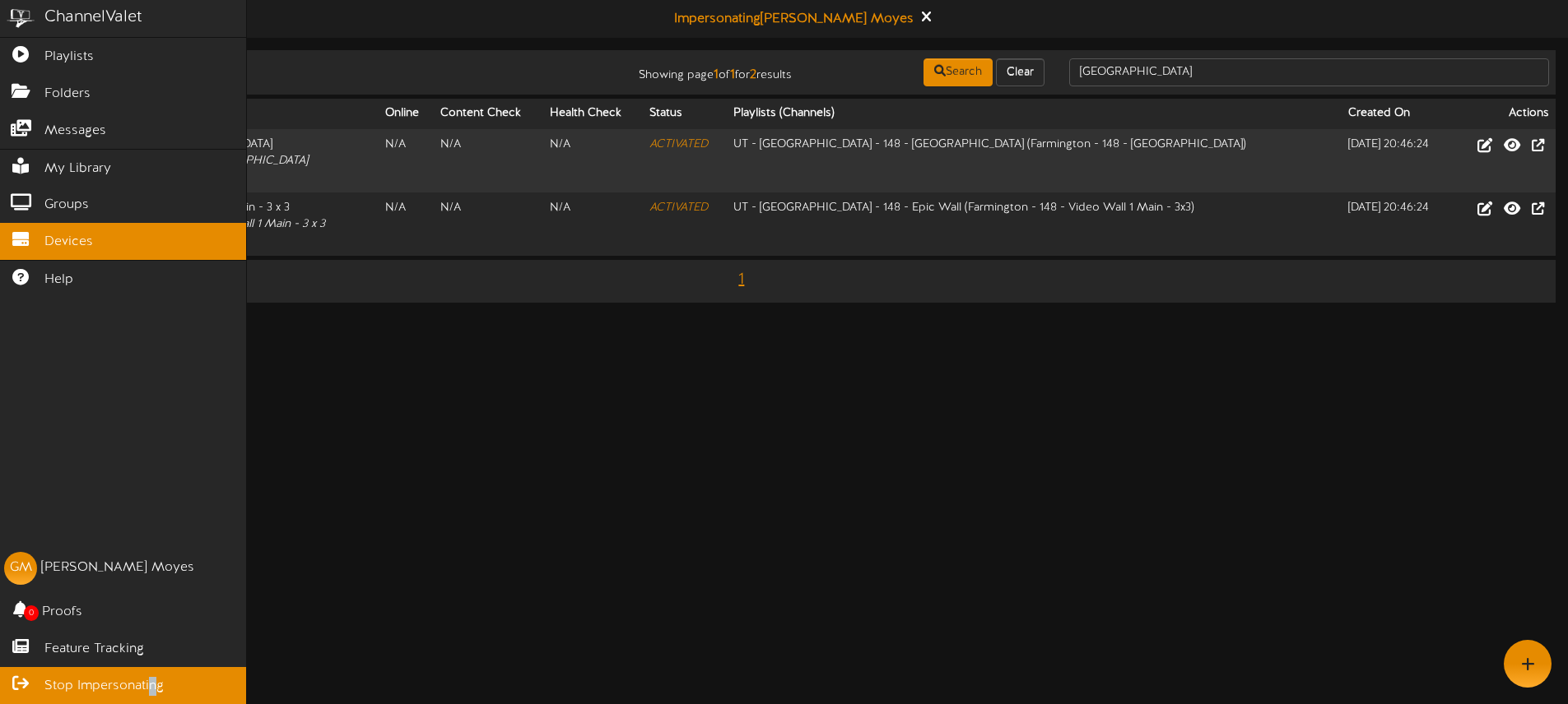
click at [152, 680] on span "Stop Impersonating" at bounding box center [103, 687] width 119 height 19
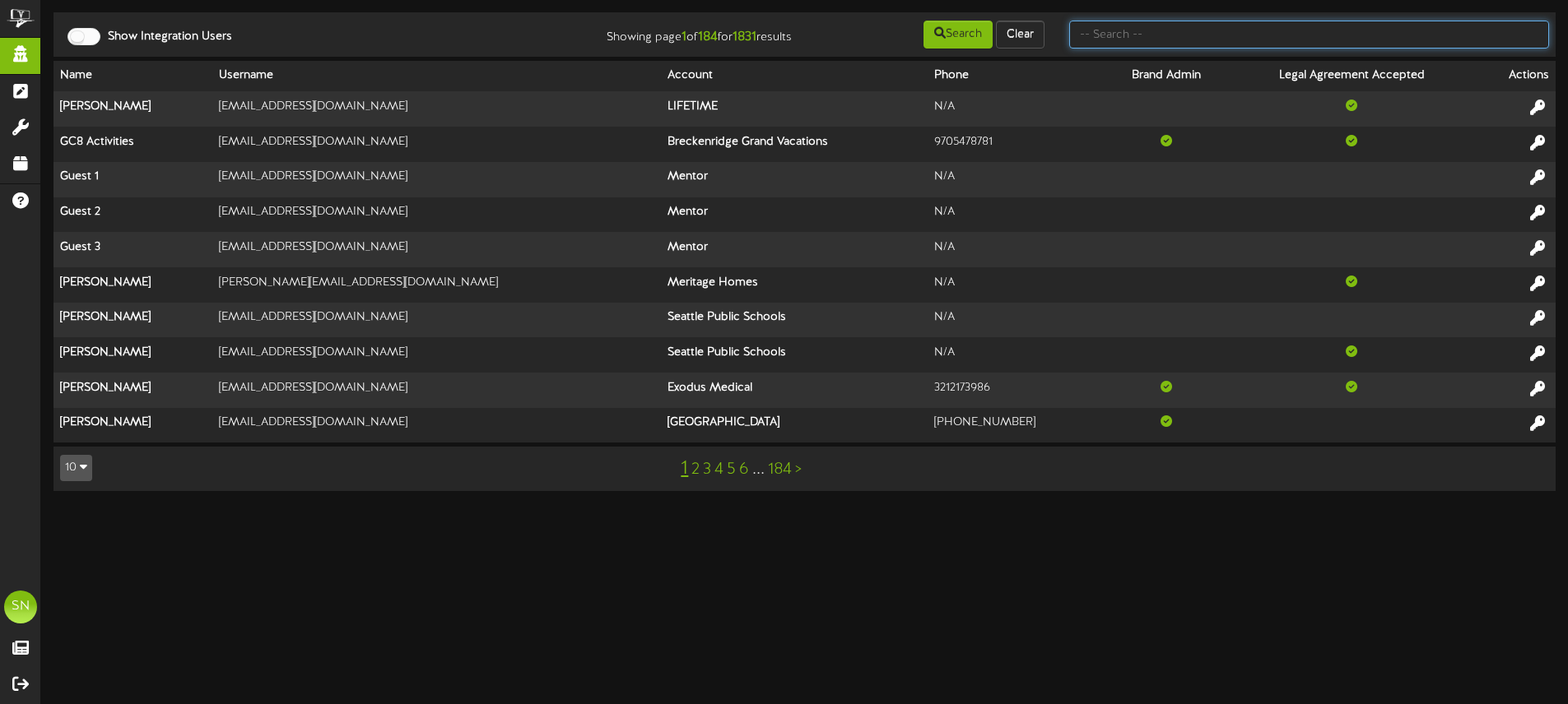
click at [1107, 30] on input "text" at bounding box center [1309, 35] width 480 height 28
click at [1158, 34] on input "text" at bounding box center [1309, 35] width 480 height 28
click at [1158, 33] on input "text" at bounding box center [1309, 35] width 480 height 28
type input "fat cats"
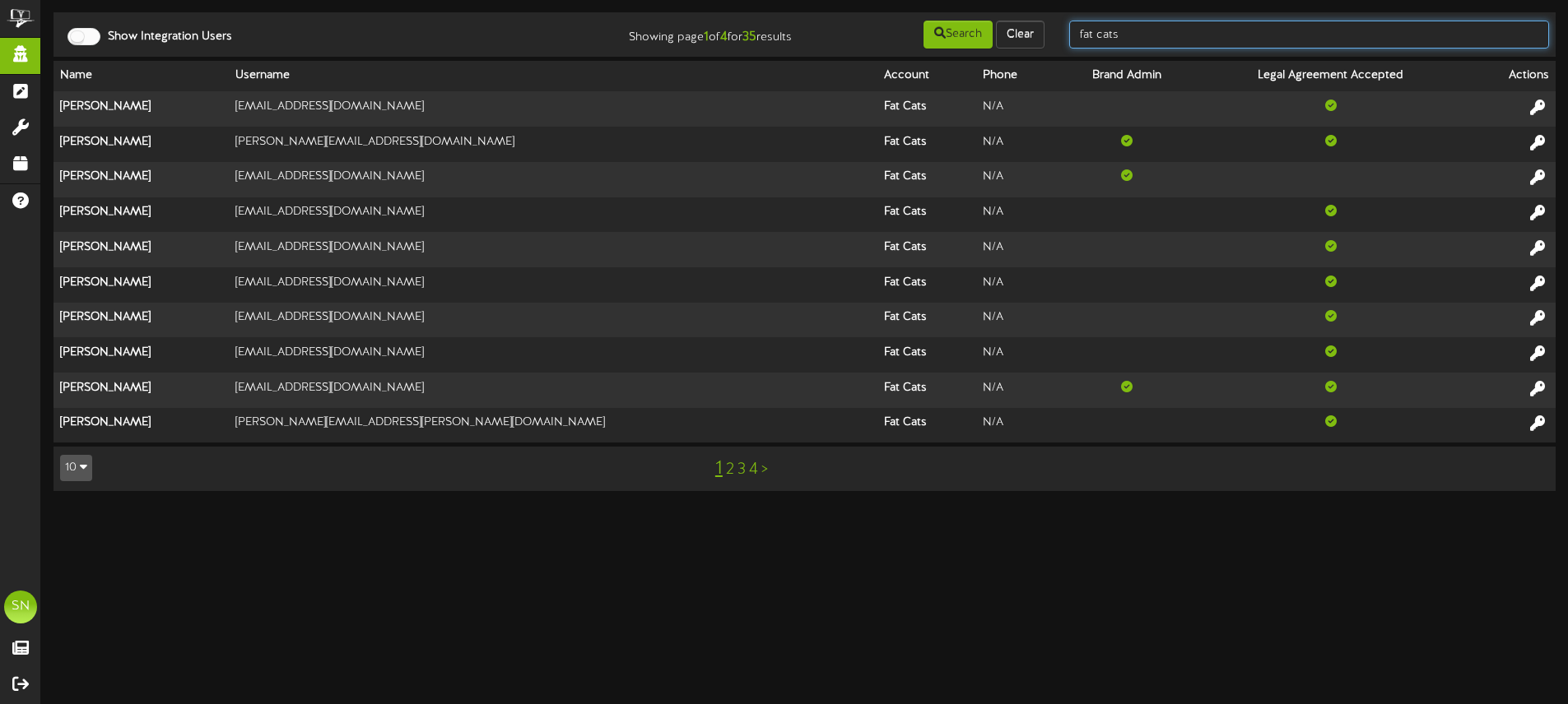
click at [1188, 30] on input "fat cats" at bounding box center [1309, 35] width 480 height 28
click at [1171, 42] on input "fat cats" at bounding box center [1309, 35] width 480 height 28
click at [729, 468] on link "2" at bounding box center [730, 469] width 8 height 18
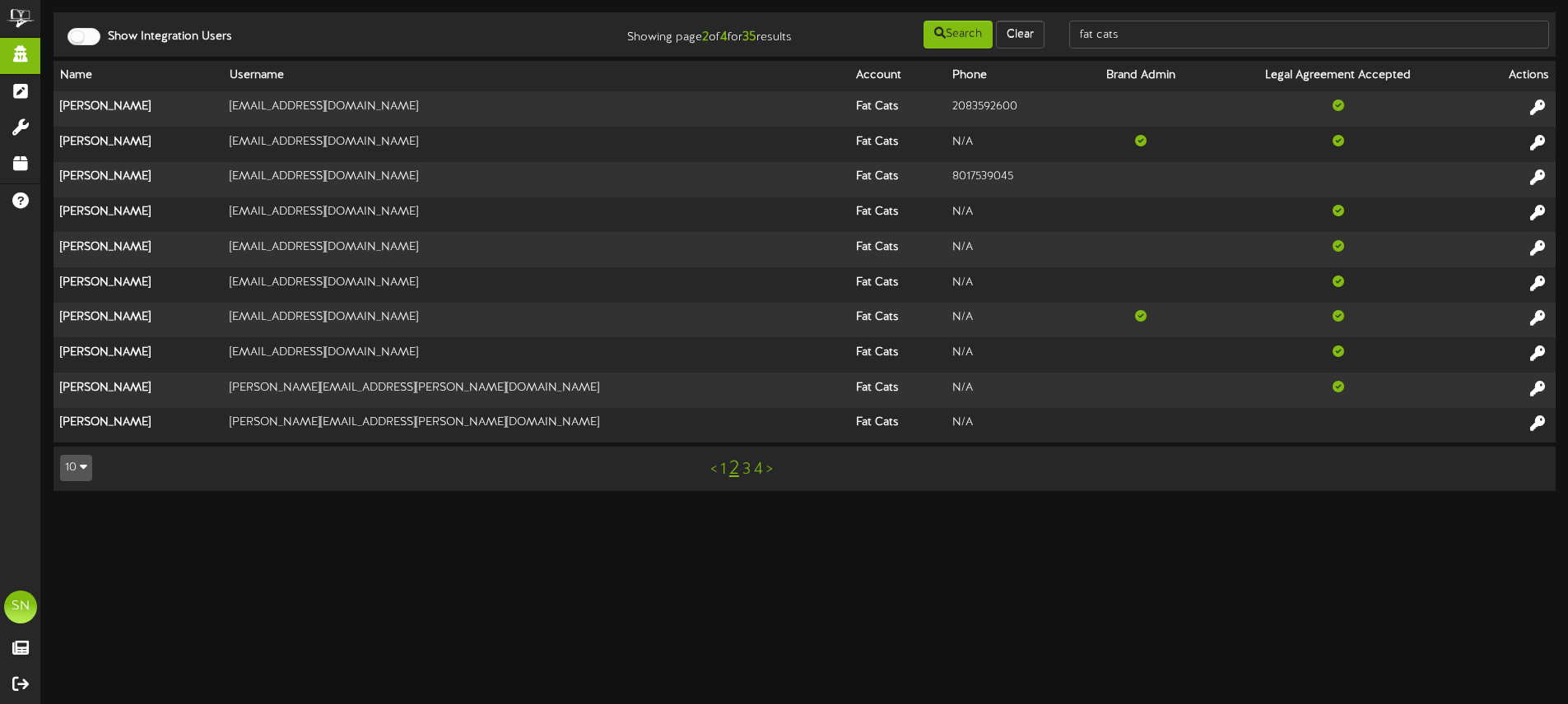
click at [759, 469] on link "4" at bounding box center [758, 469] width 9 height 18
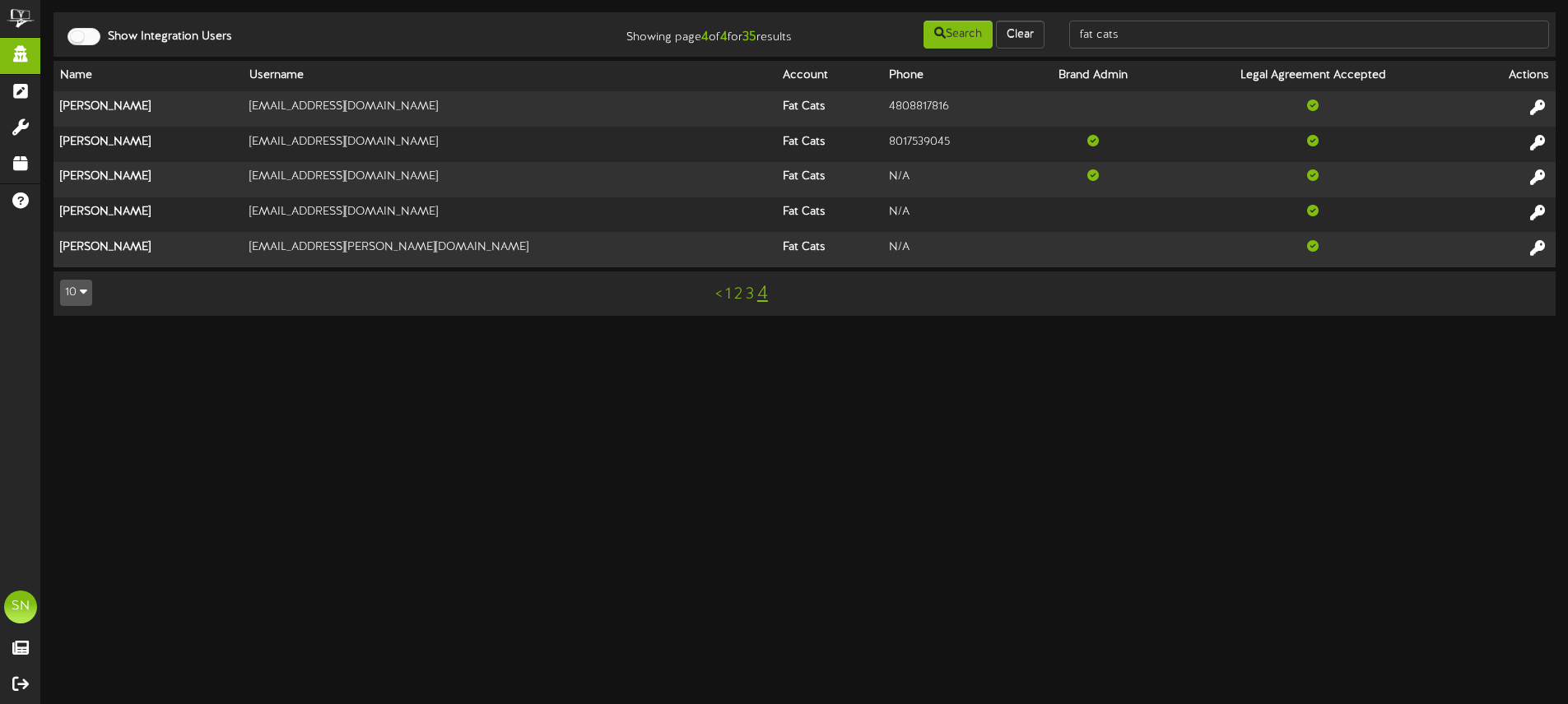
click at [750, 296] on link "3" at bounding box center [749, 294] width 8 height 18
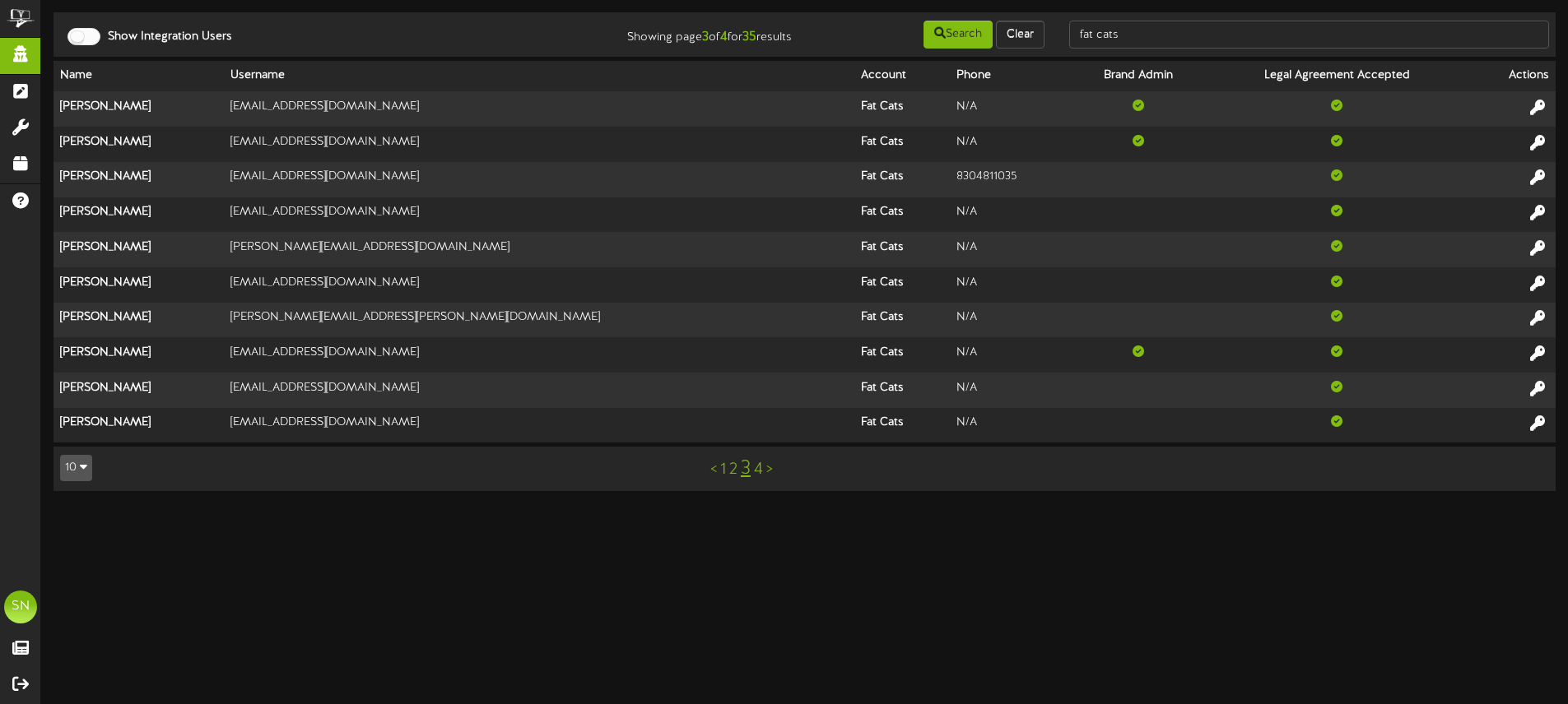
click at [734, 470] on link "2" at bounding box center [732, 469] width 8 height 18
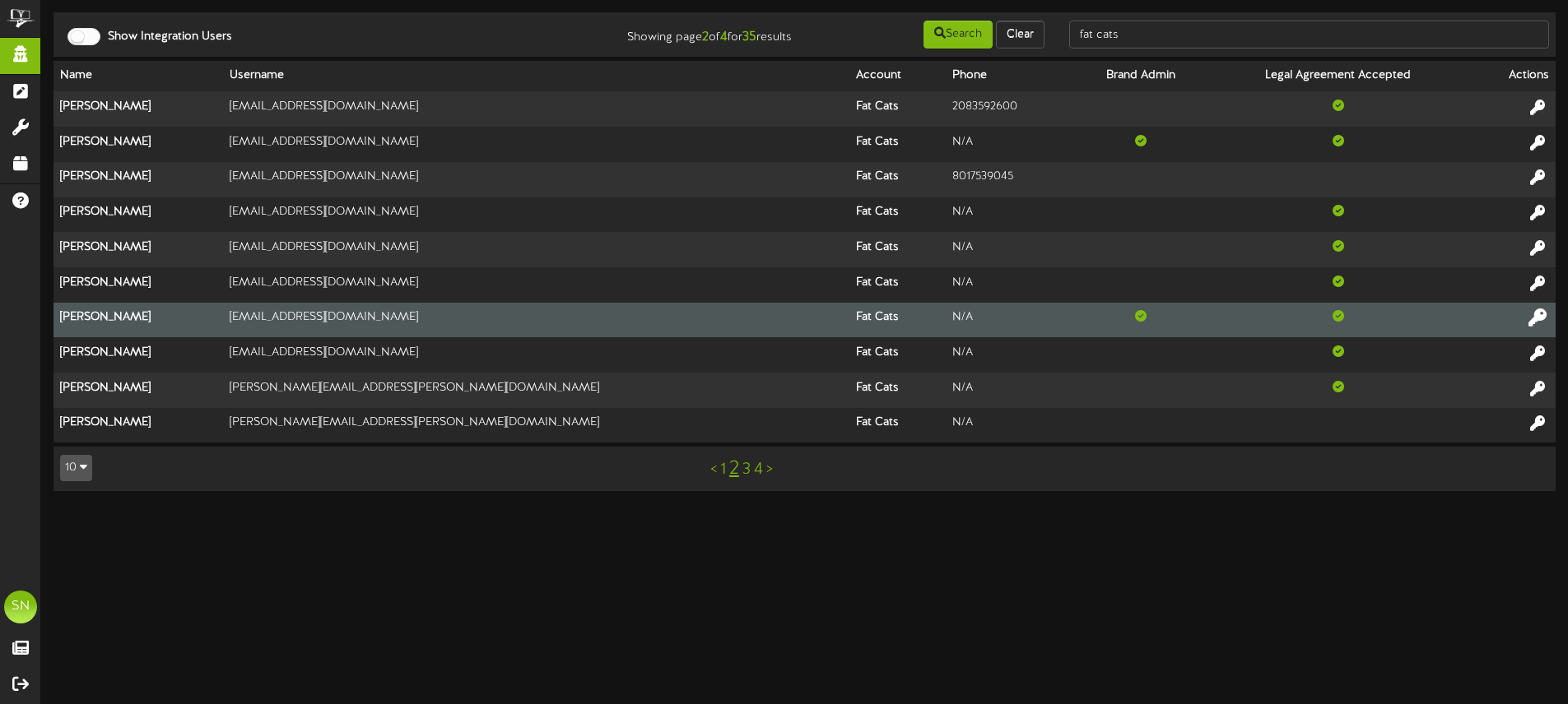
click at [1533, 315] on icon at bounding box center [1537, 317] width 18 height 18
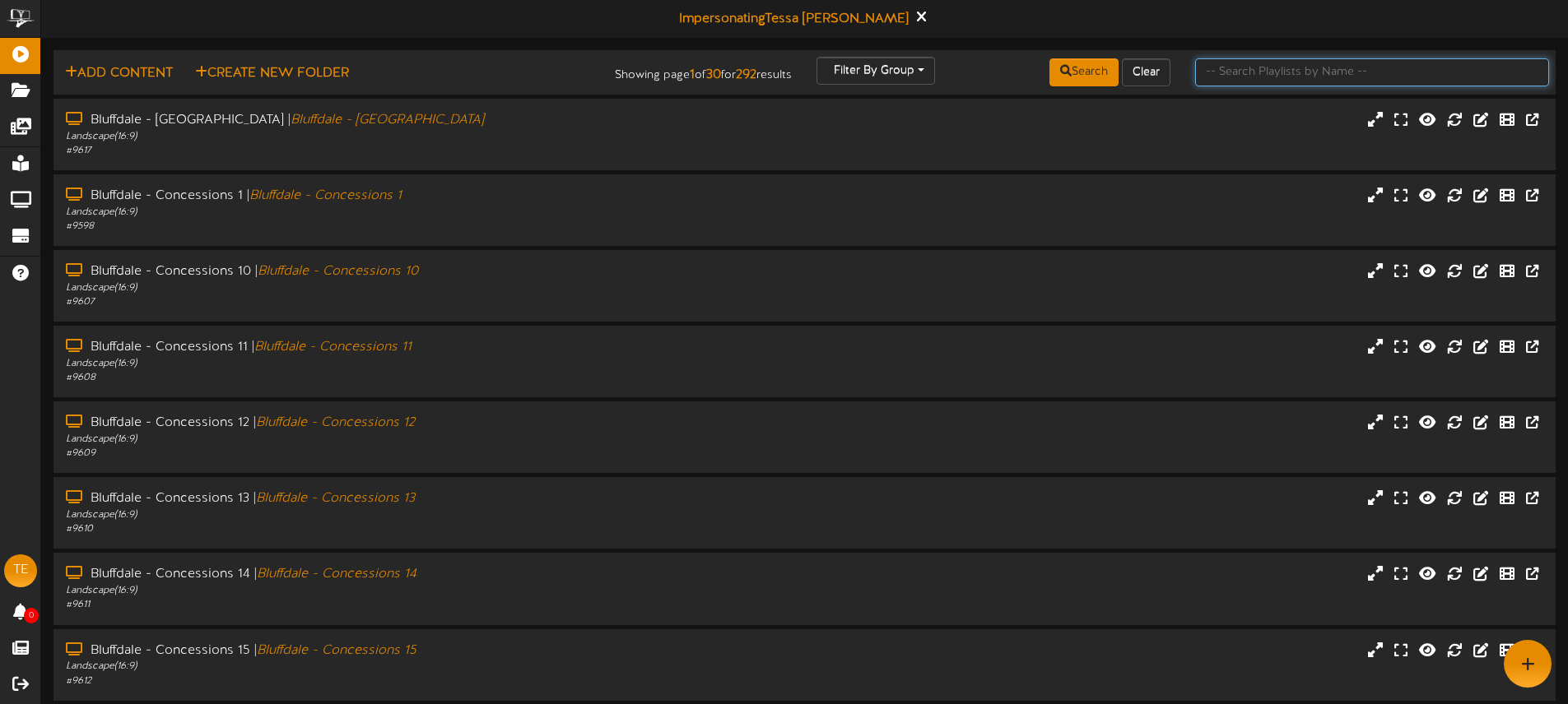
click at [1220, 77] on input "text" at bounding box center [1371, 72] width 354 height 28
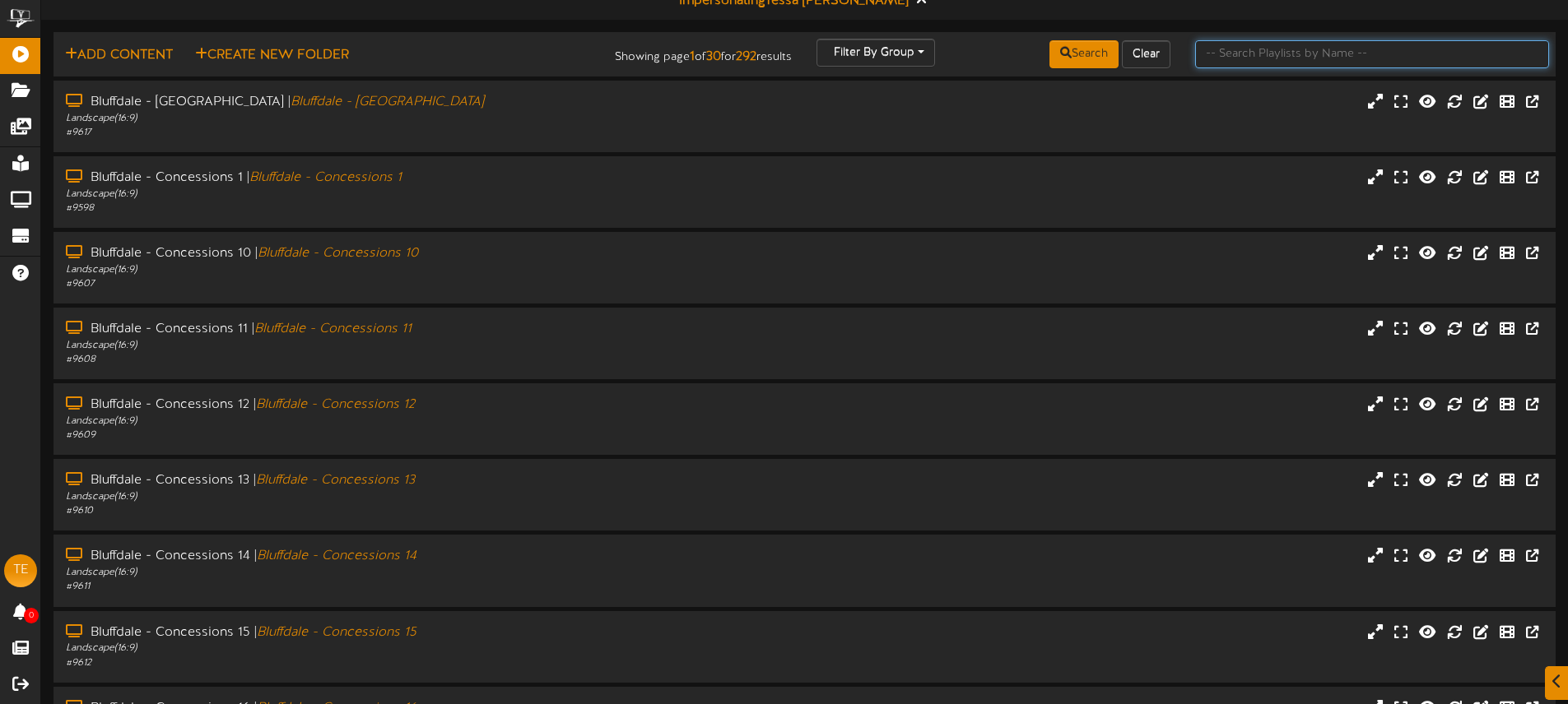
click at [1370, 51] on input "text" at bounding box center [1371, 54] width 354 height 28
type input "[PERSON_NAME]"
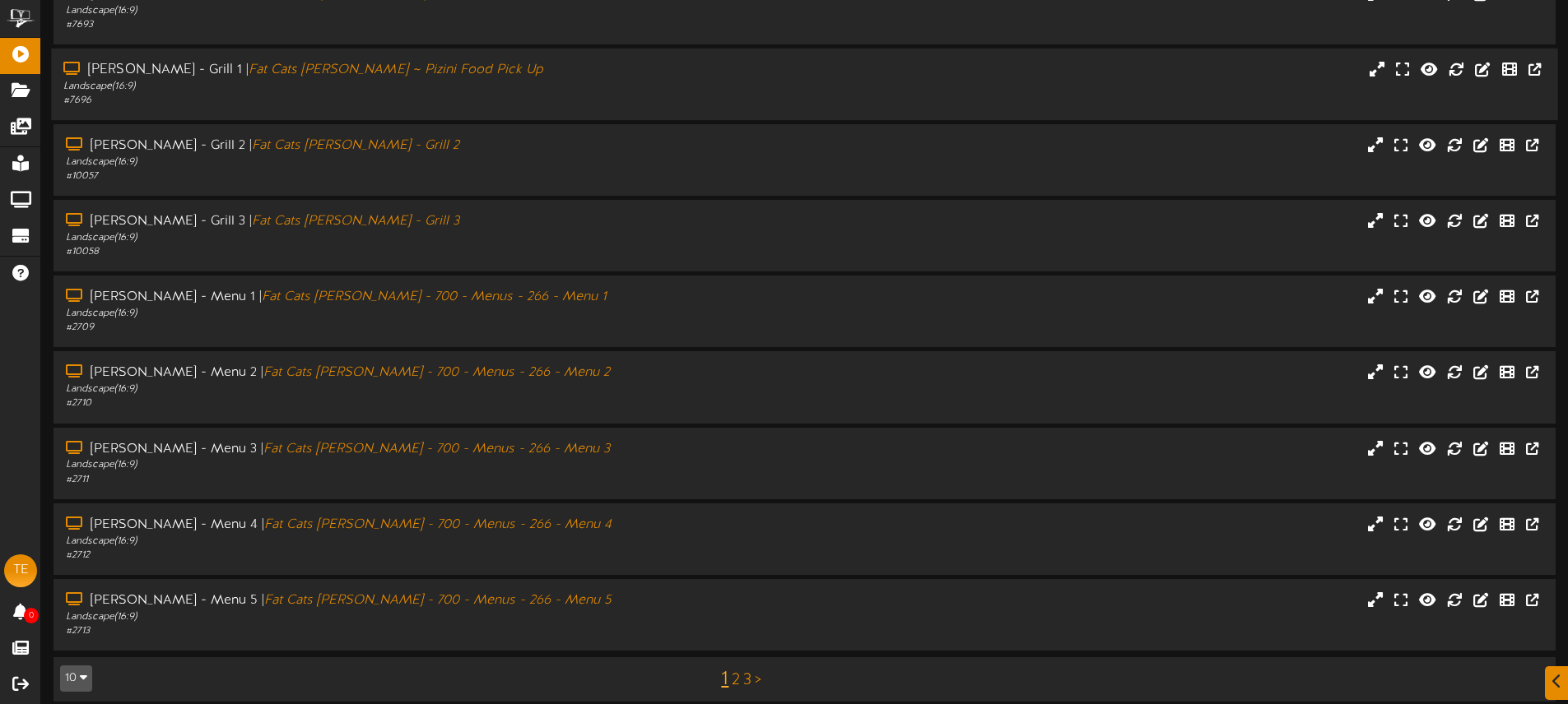
scroll to position [216, 0]
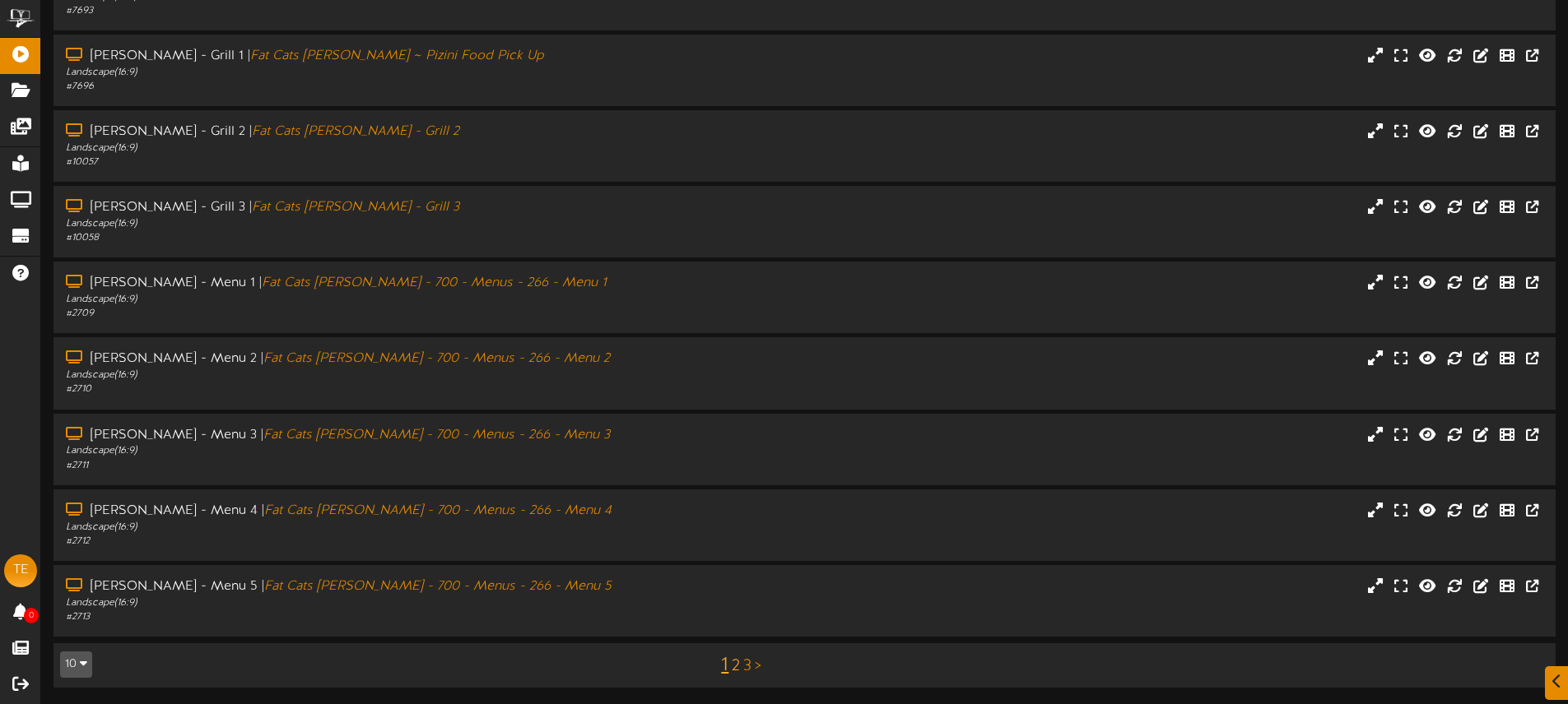
click at [732, 667] on link "2" at bounding box center [735, 666] width 8 height 18
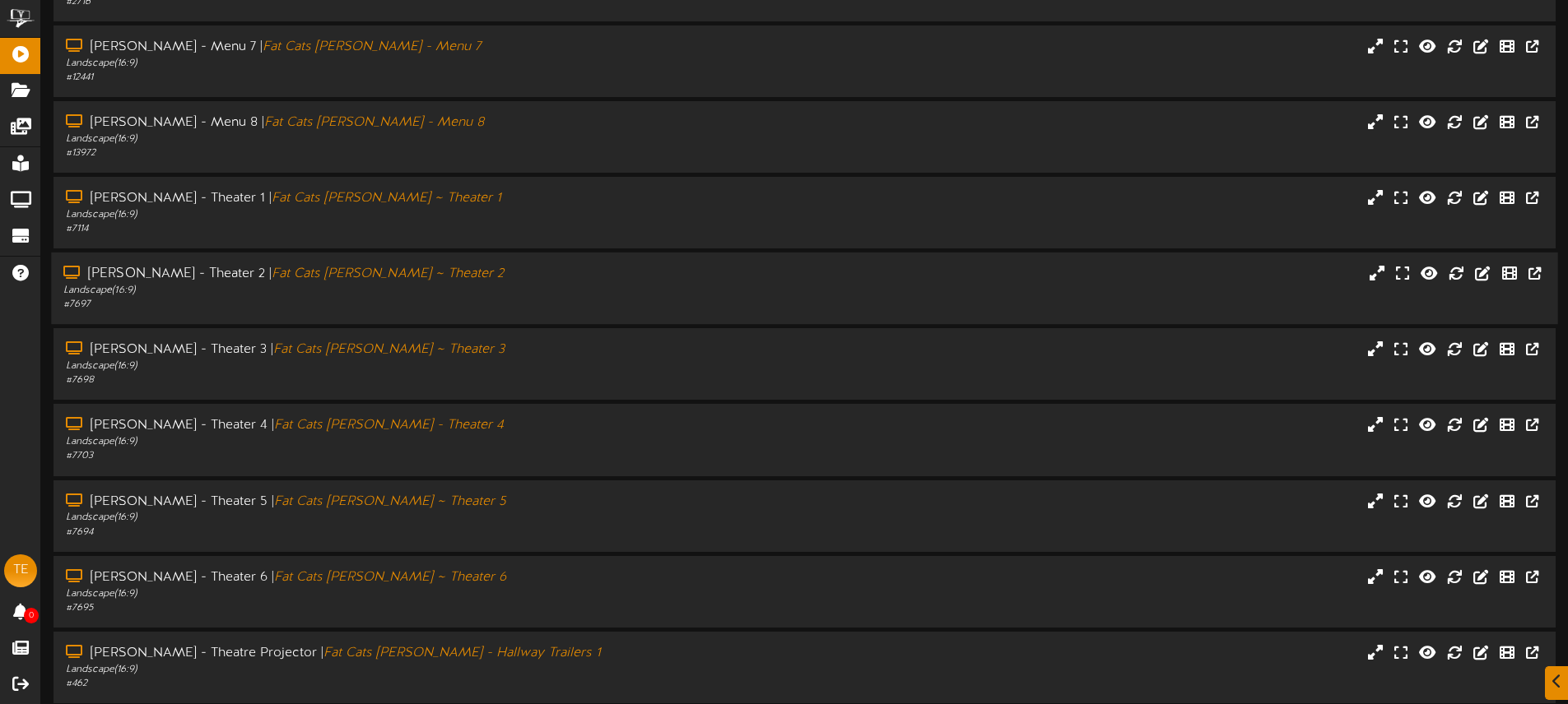
scroll to position [216, 0]
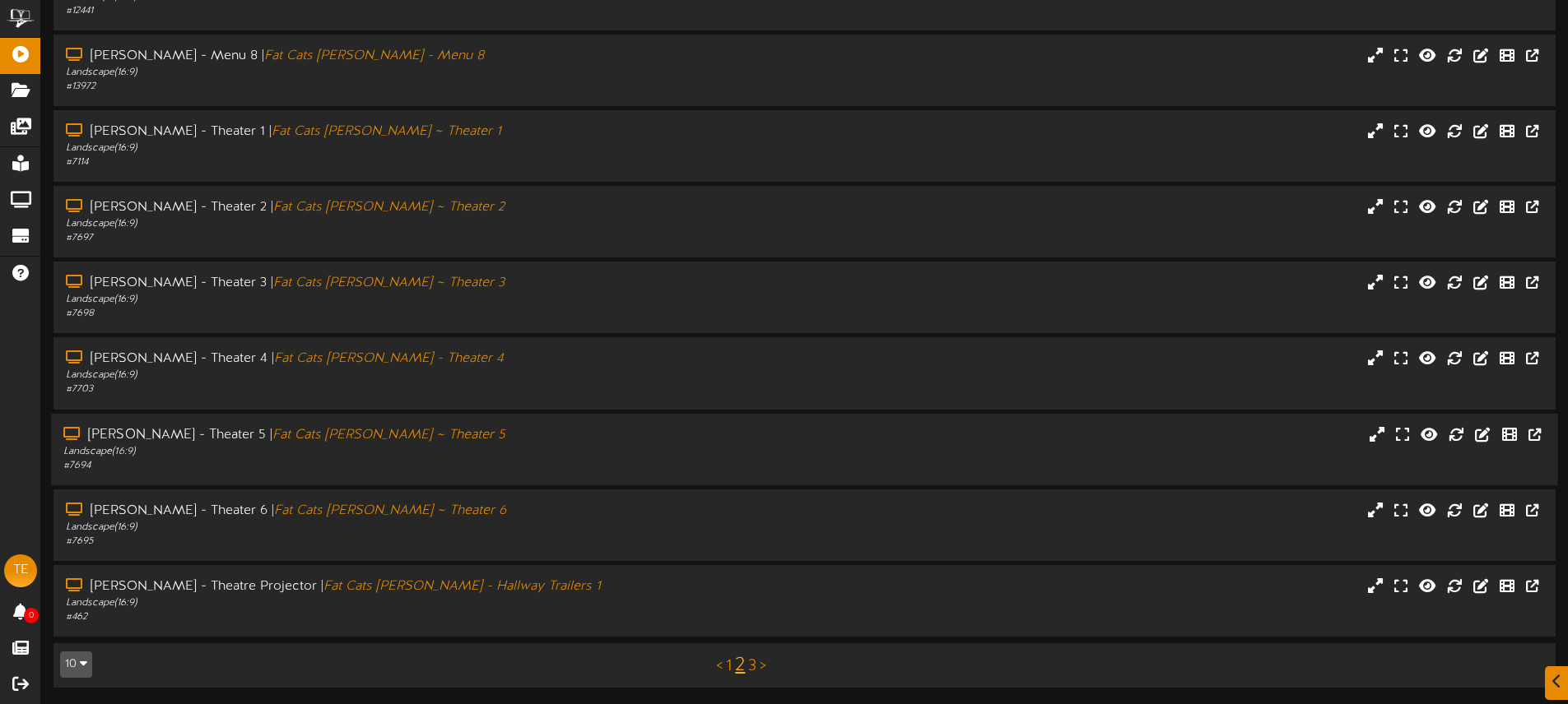
drag, startPoint x: 502, startPoint y: 510, endPoint x: 570, endPoint y: 473, distance: 77.4
click at [502, 510] on div "[PERSON_NAME] - Theater 6 | Fat Cats [PERSON_NAME] ~ Theater 6" at bounding box center [366, 511] width 601 height 19
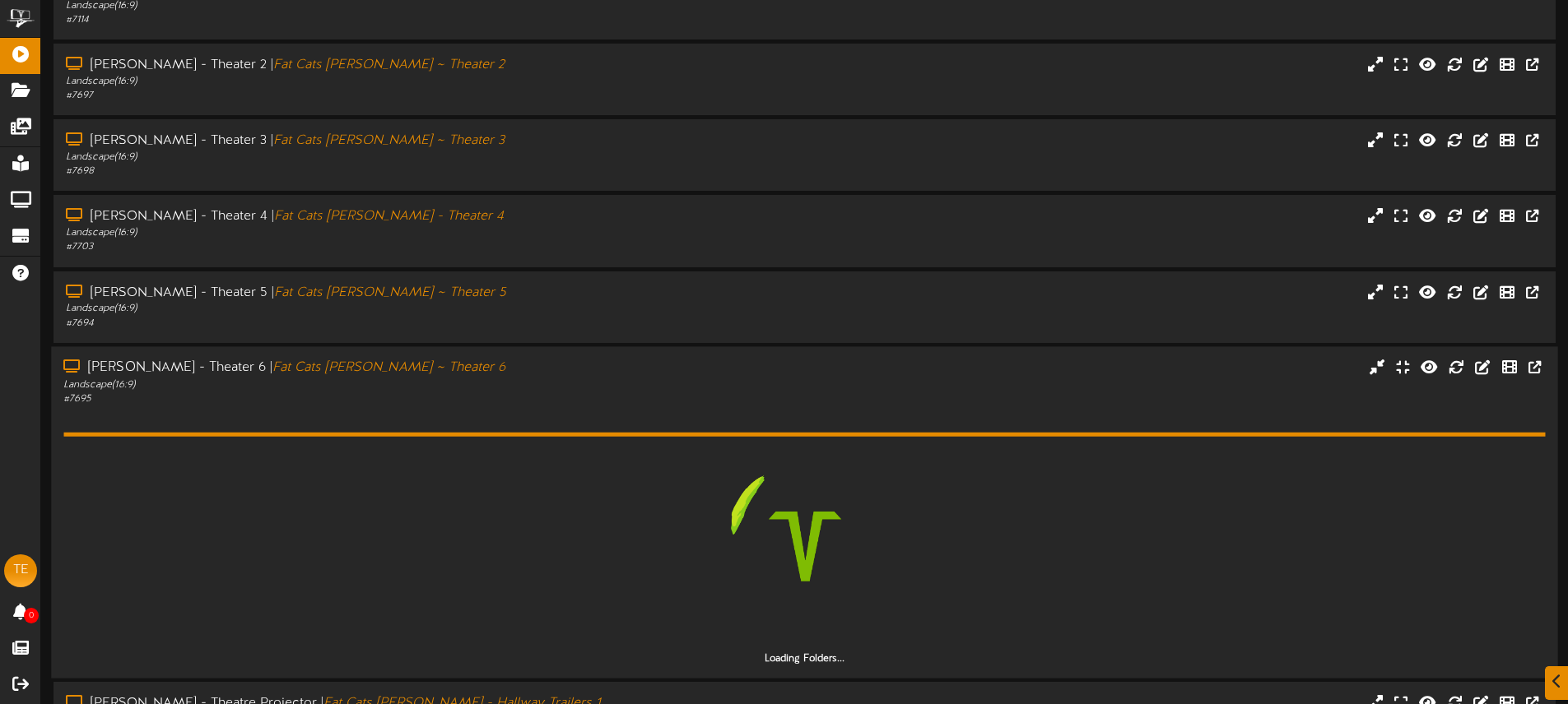
scroll to position [475, 0]
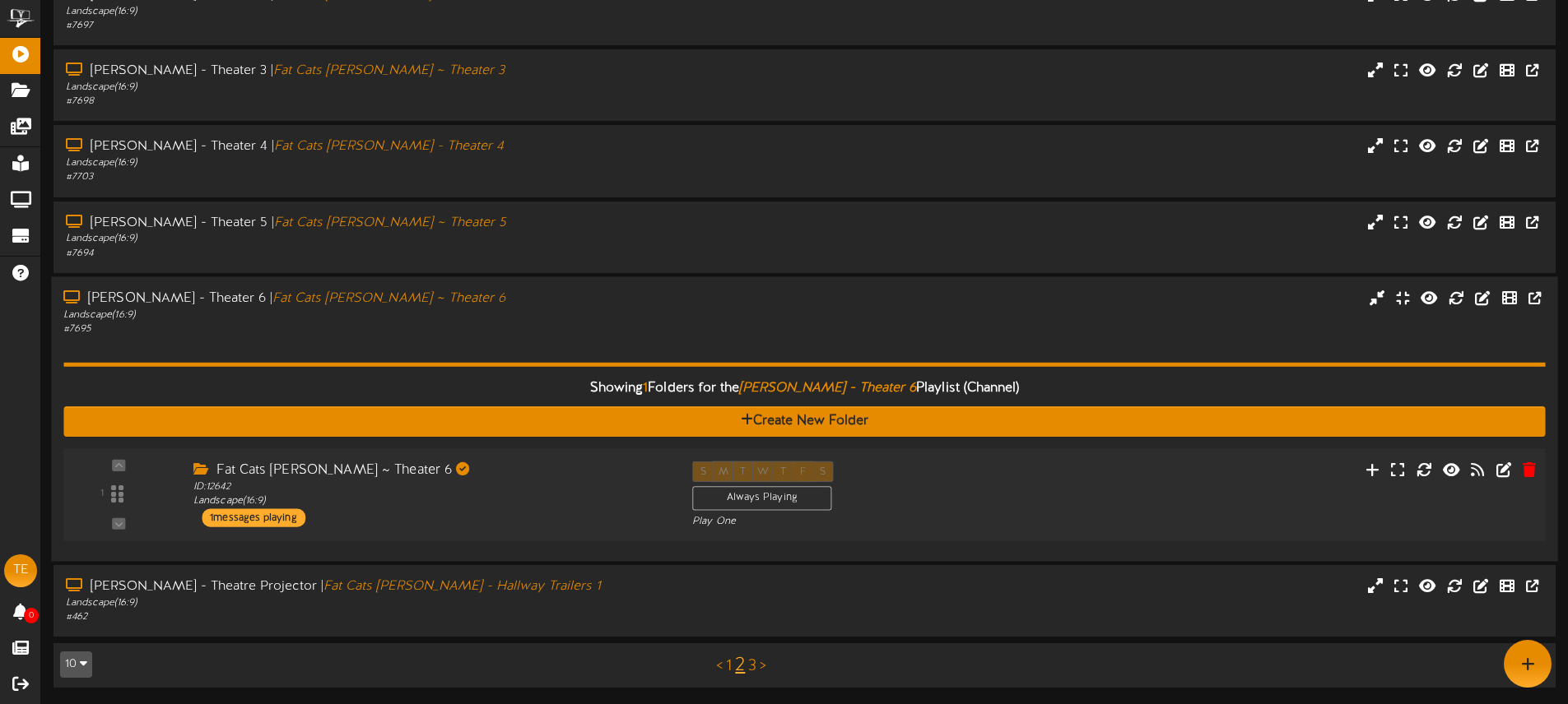
click at [966, 486] on div "S M T W T F S Always Playing Play One" at bounding box center [867, 495] width 375 height 68
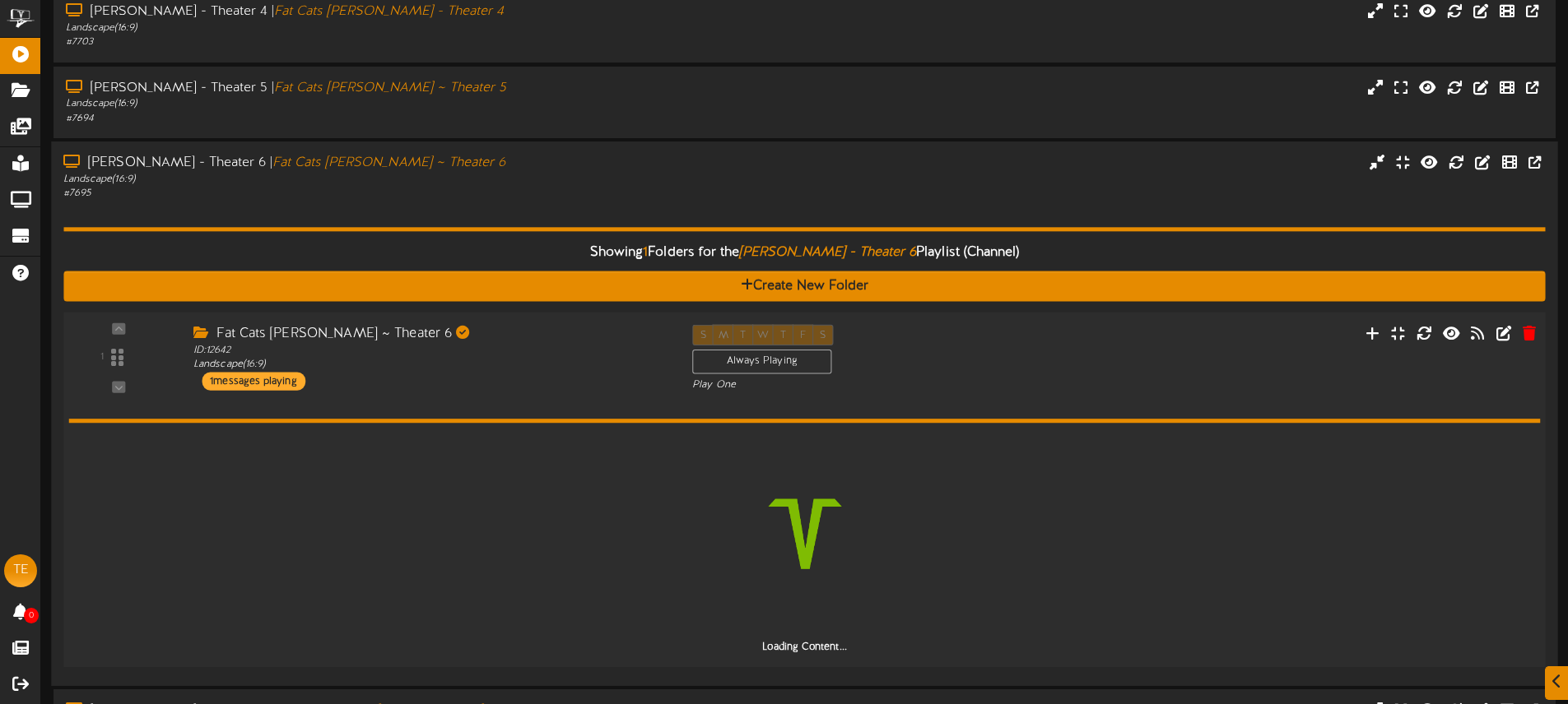
scroll to position [566, 0]
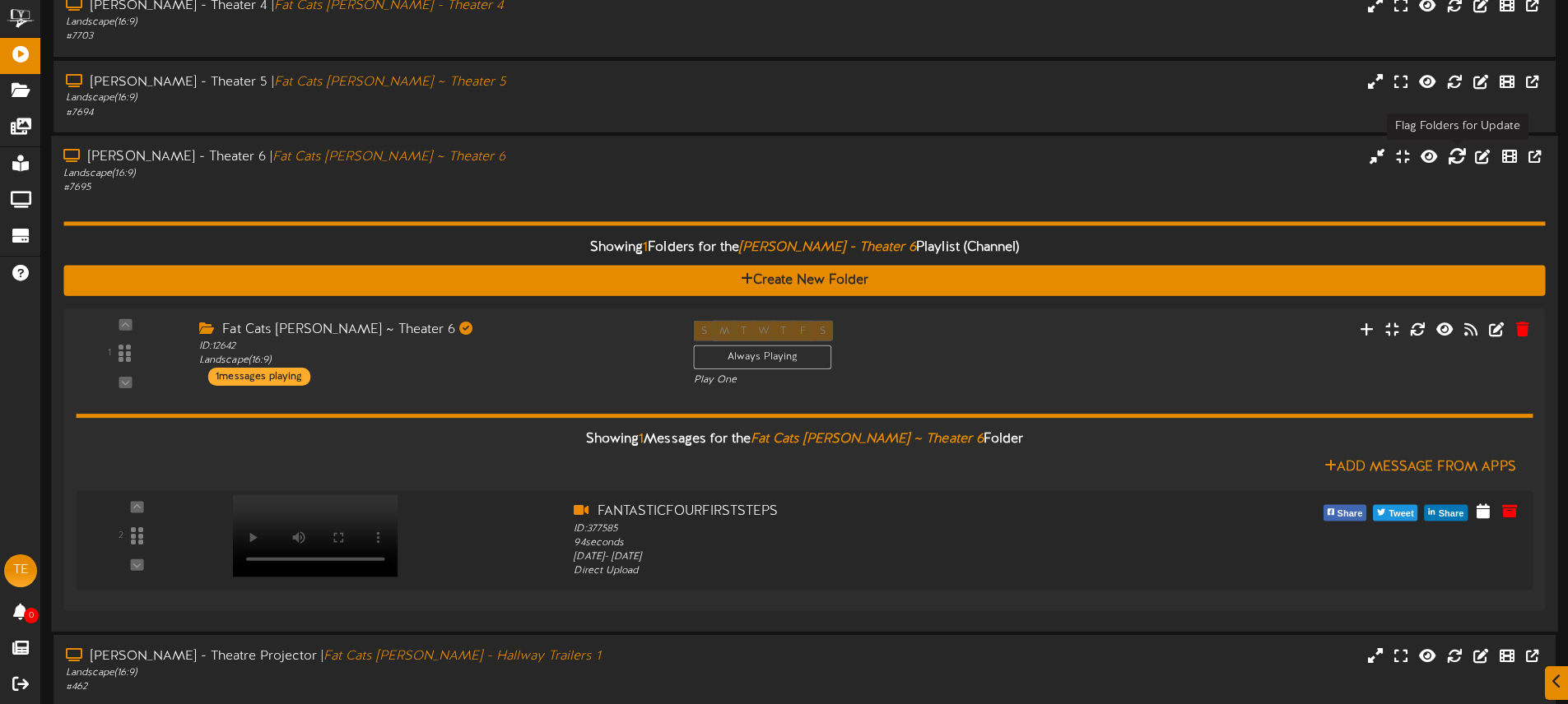
click at [1459, 154] on icon at bounding box center [1457, 155] width 18 height 18
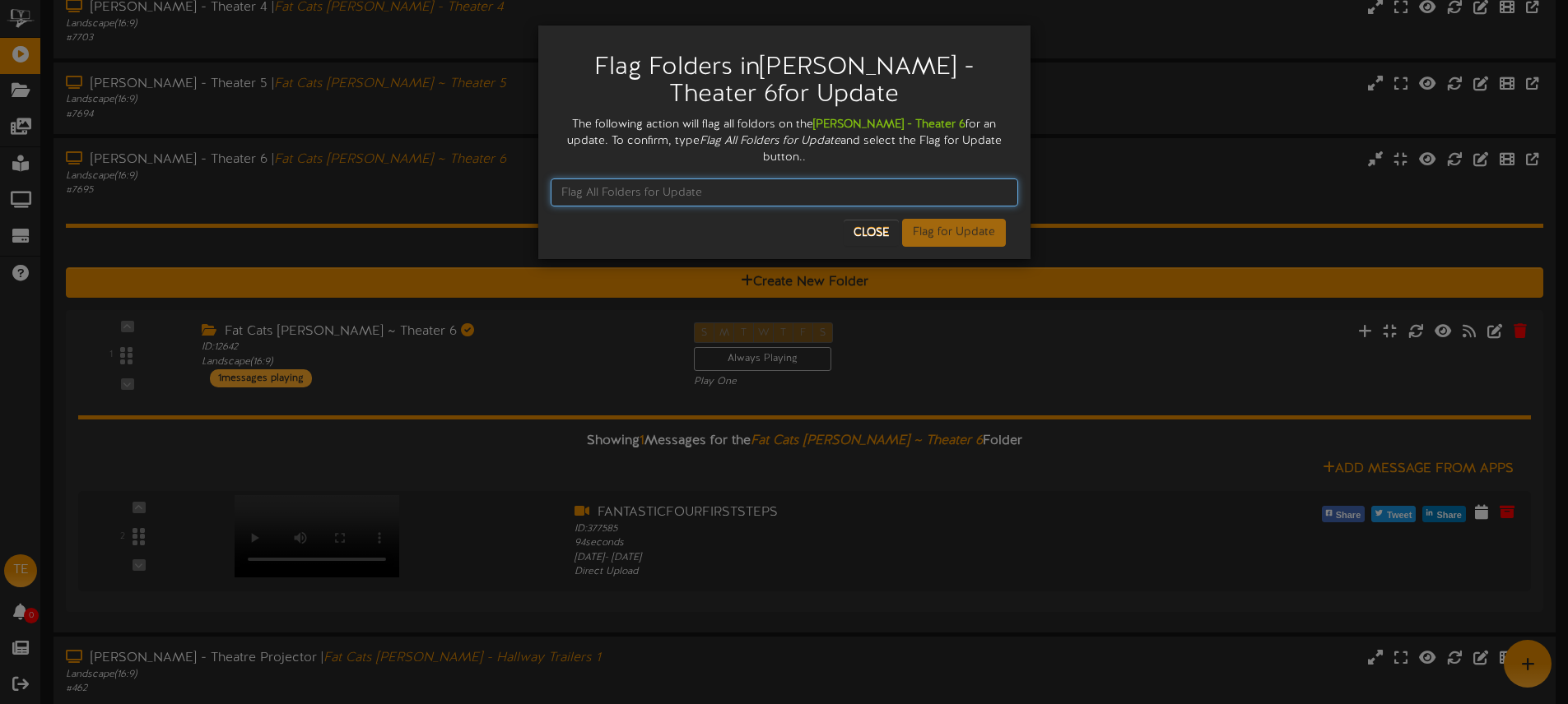
click at [649, 185] on input "text" at bounding box center [784, 192] width 468 height 28
type input "Flag All Folders for Update"
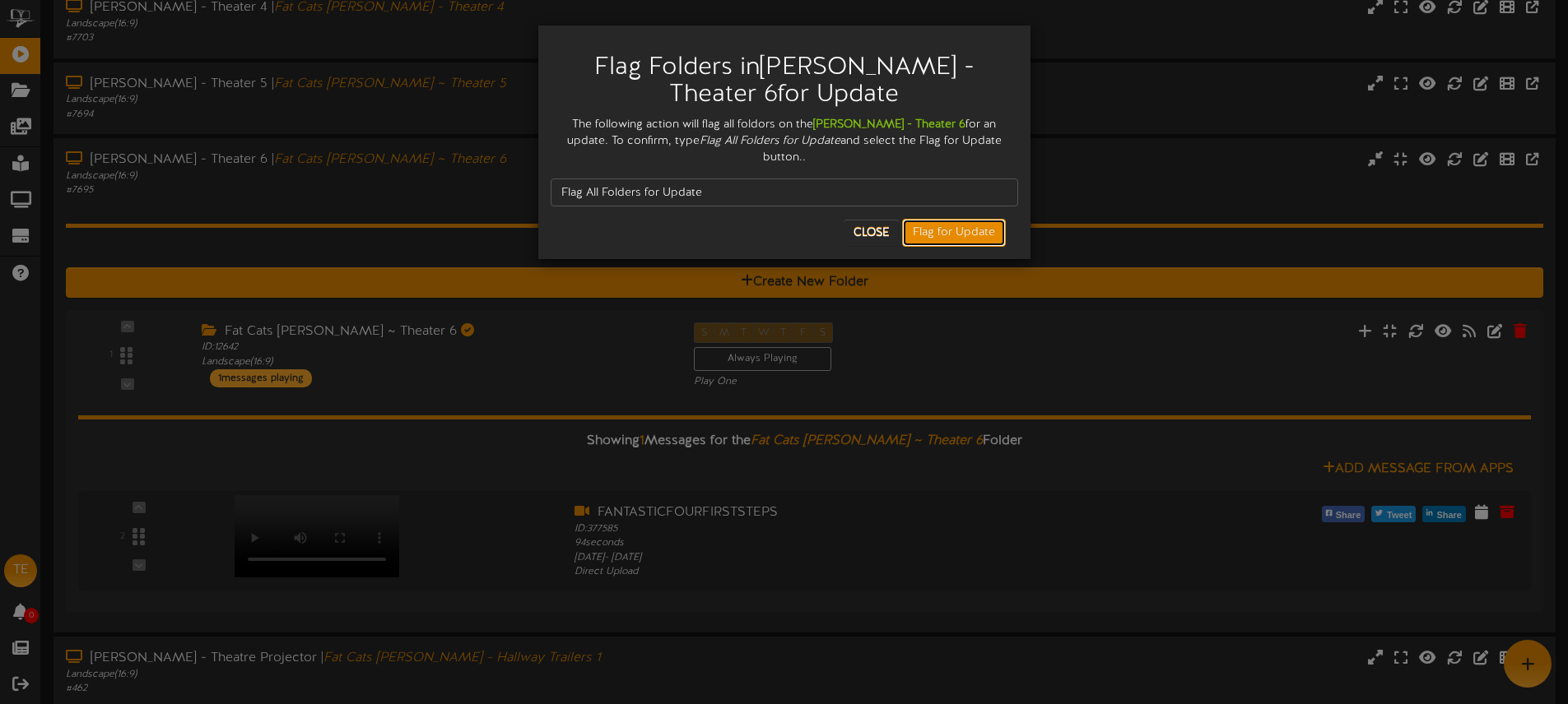
click at [950, 221] on button "Flag for Update" at bounding box center [953, 233] width 103 height 28
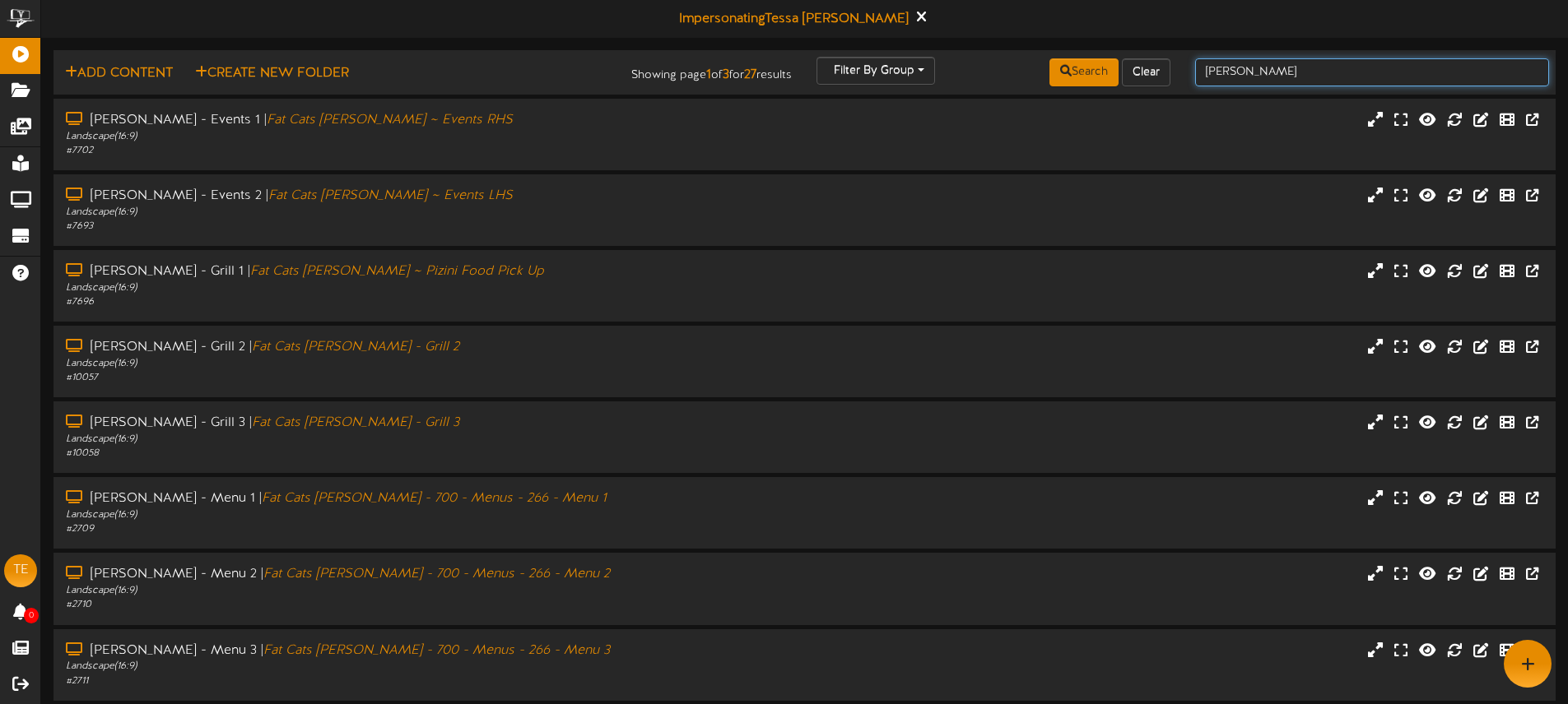
click at [1268, 76] on input "[PERSON_NAME]" at bounding box center [1371, 72] width 354 height 28
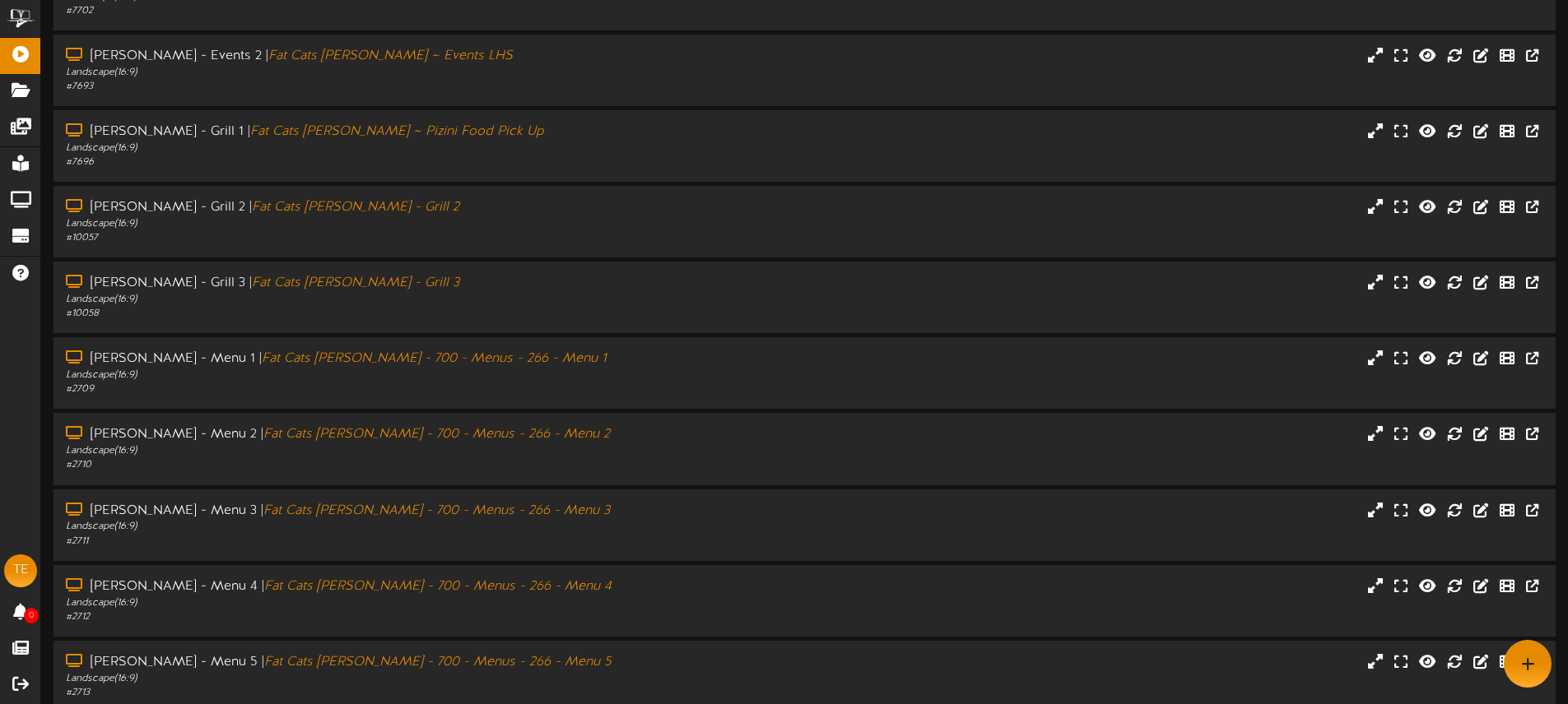
scroll to position [216, 0]
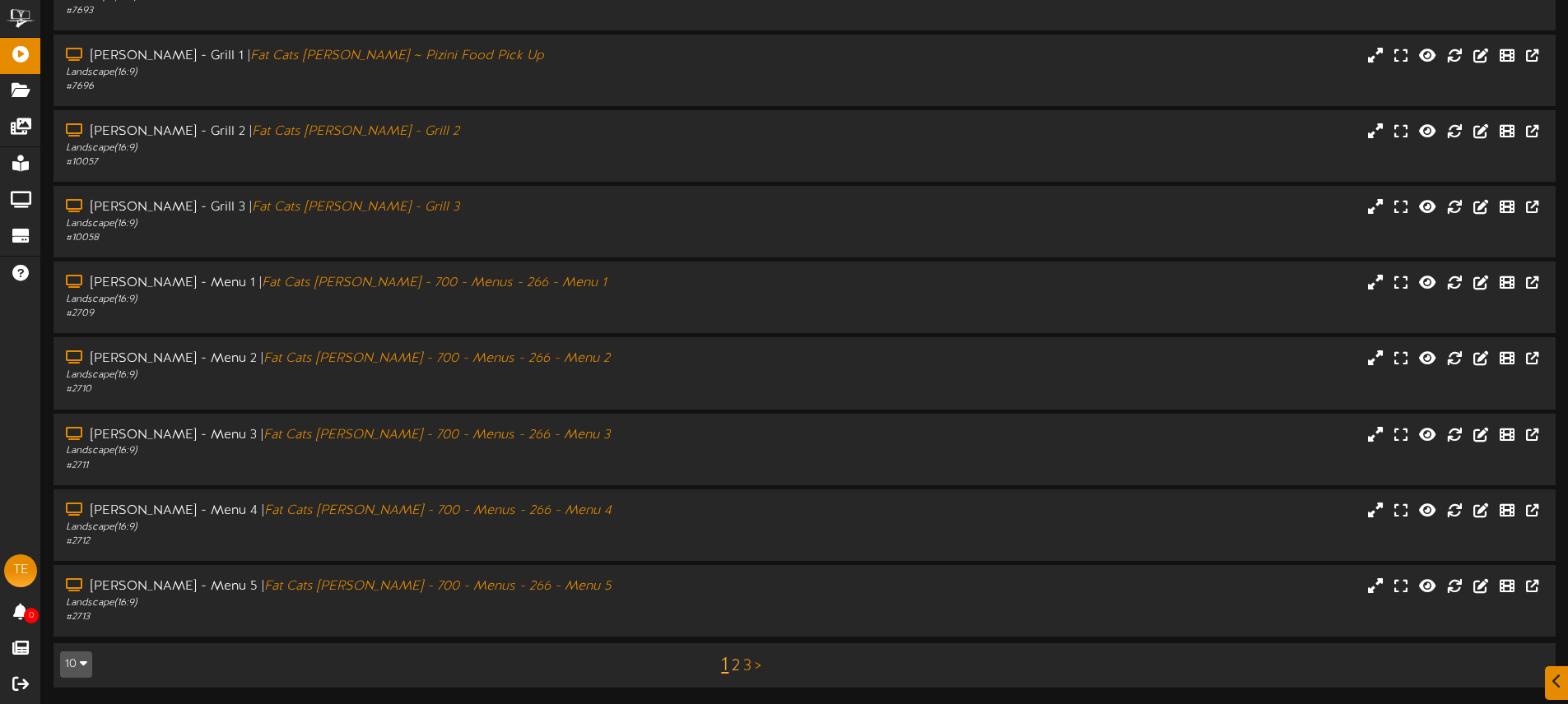
click at [733, 664] on link "2" at bounding box center [735, 666] width 8 height 18
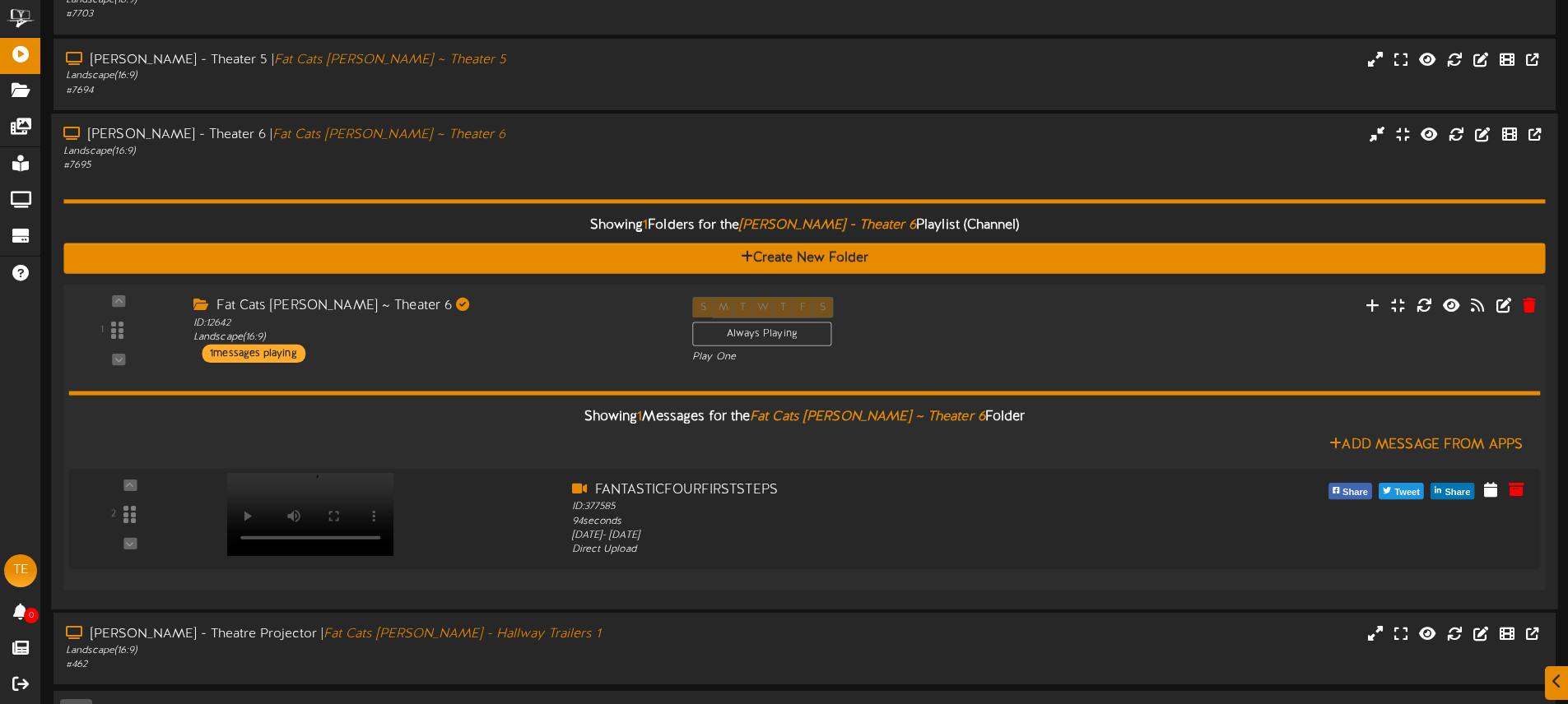
scroll to position [593, 0]
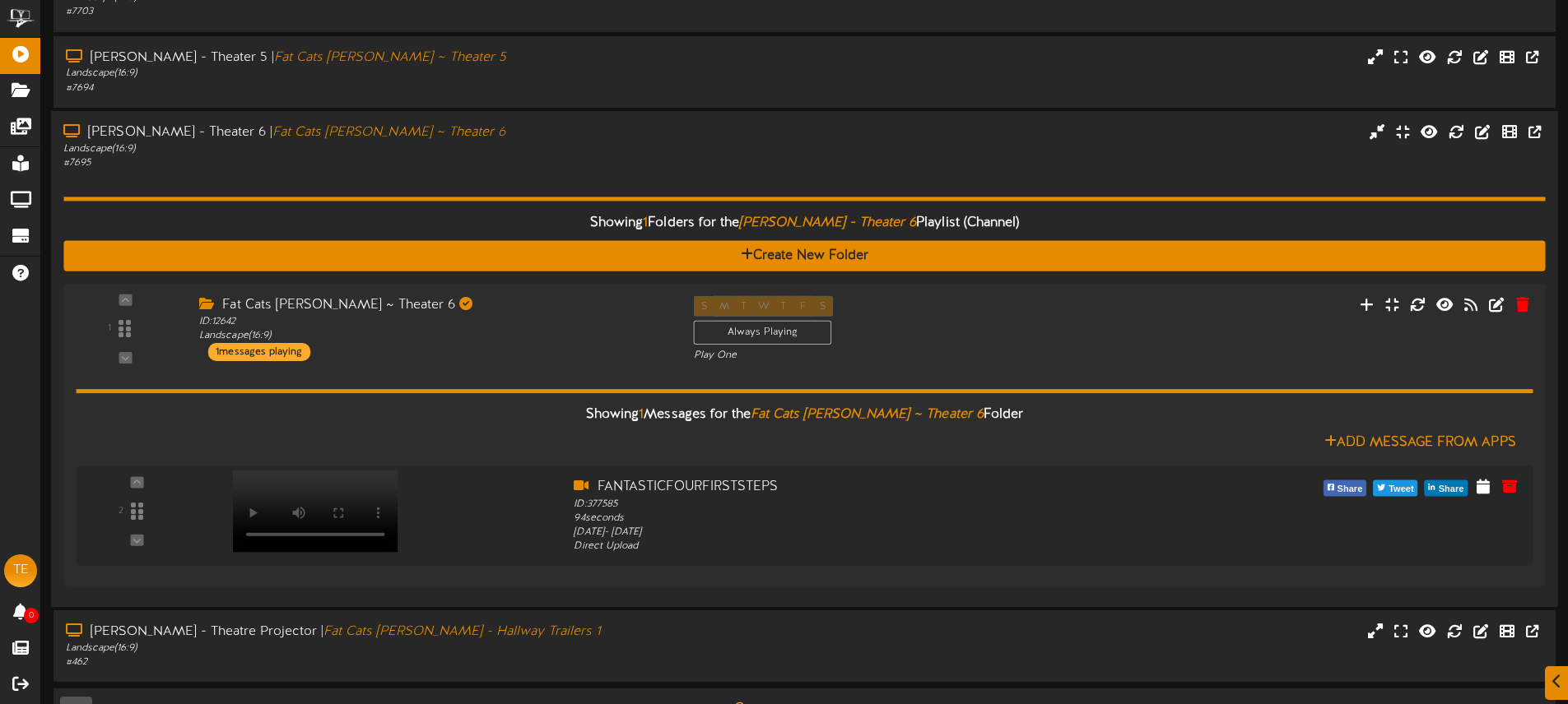
drag, startPoint x: 484, startPoint y: 192, endPoint x: 506, endPoint y: 163, distance: 36.4
click at [484, 191] on div "Showing 1 Folders for the [PERSON_NAME] - Theater 6 Playlist (Channel) Create N…" at bounding box center [804, 382] width 1481 height 424
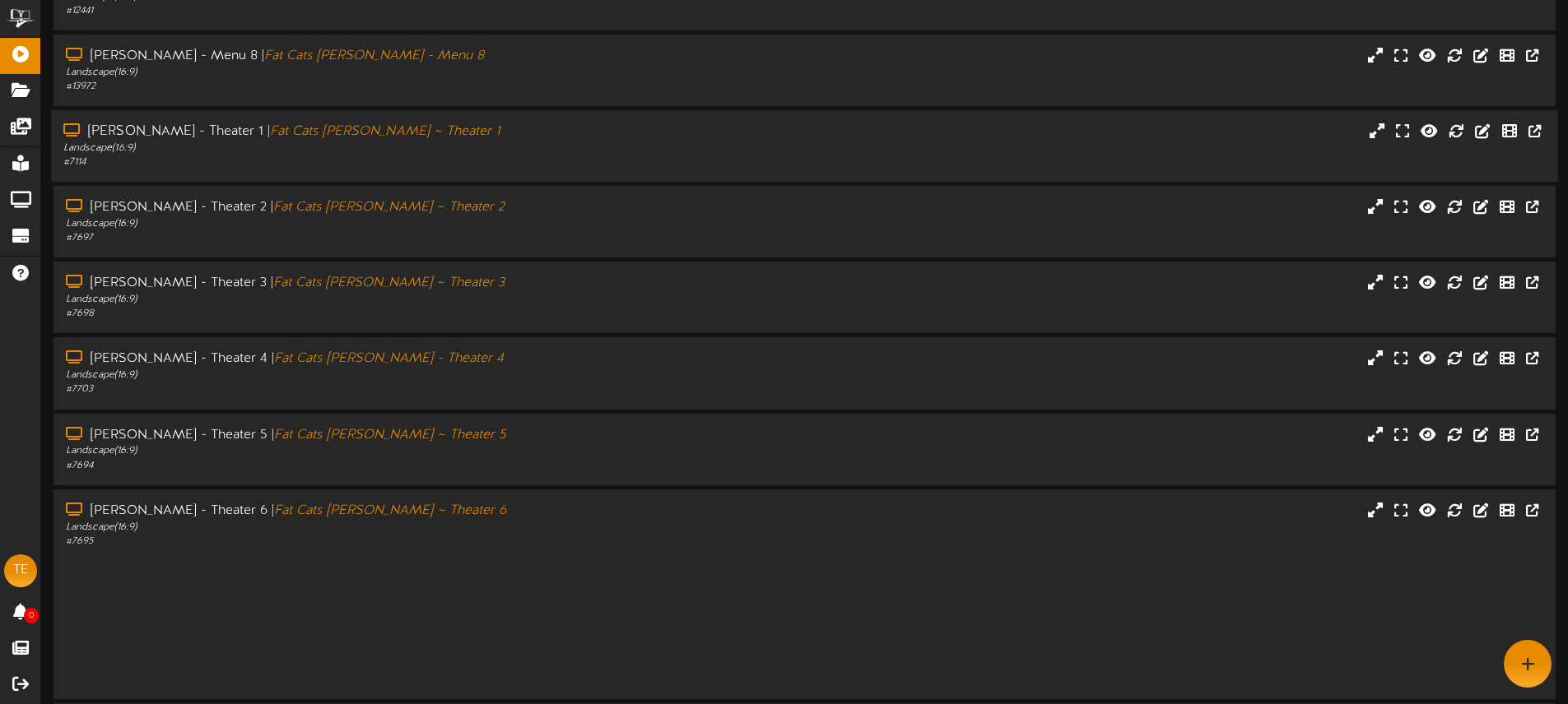
click at [506, 163] on div "# 7114" at bounding box center [365, 163] width 604 height 14
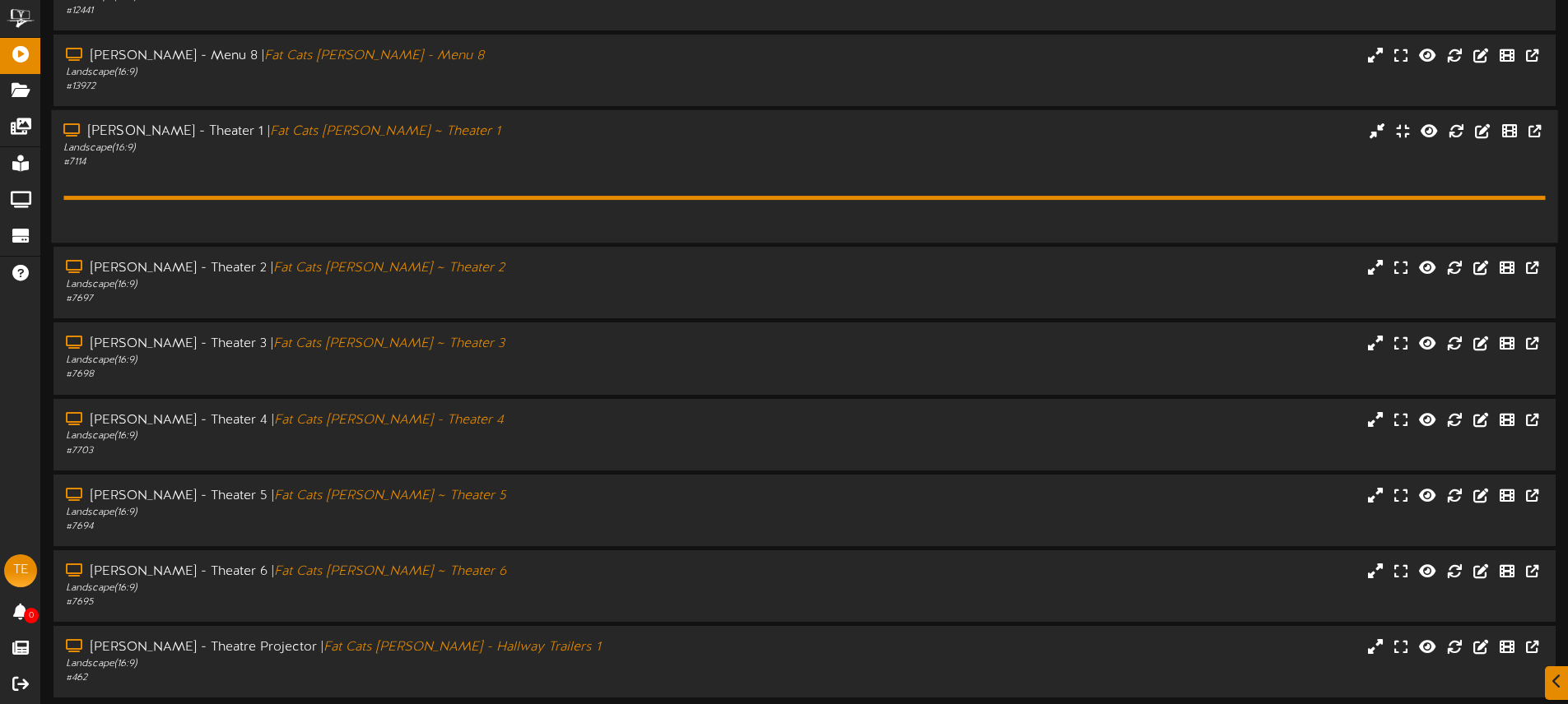
scroll to position [282, 0]
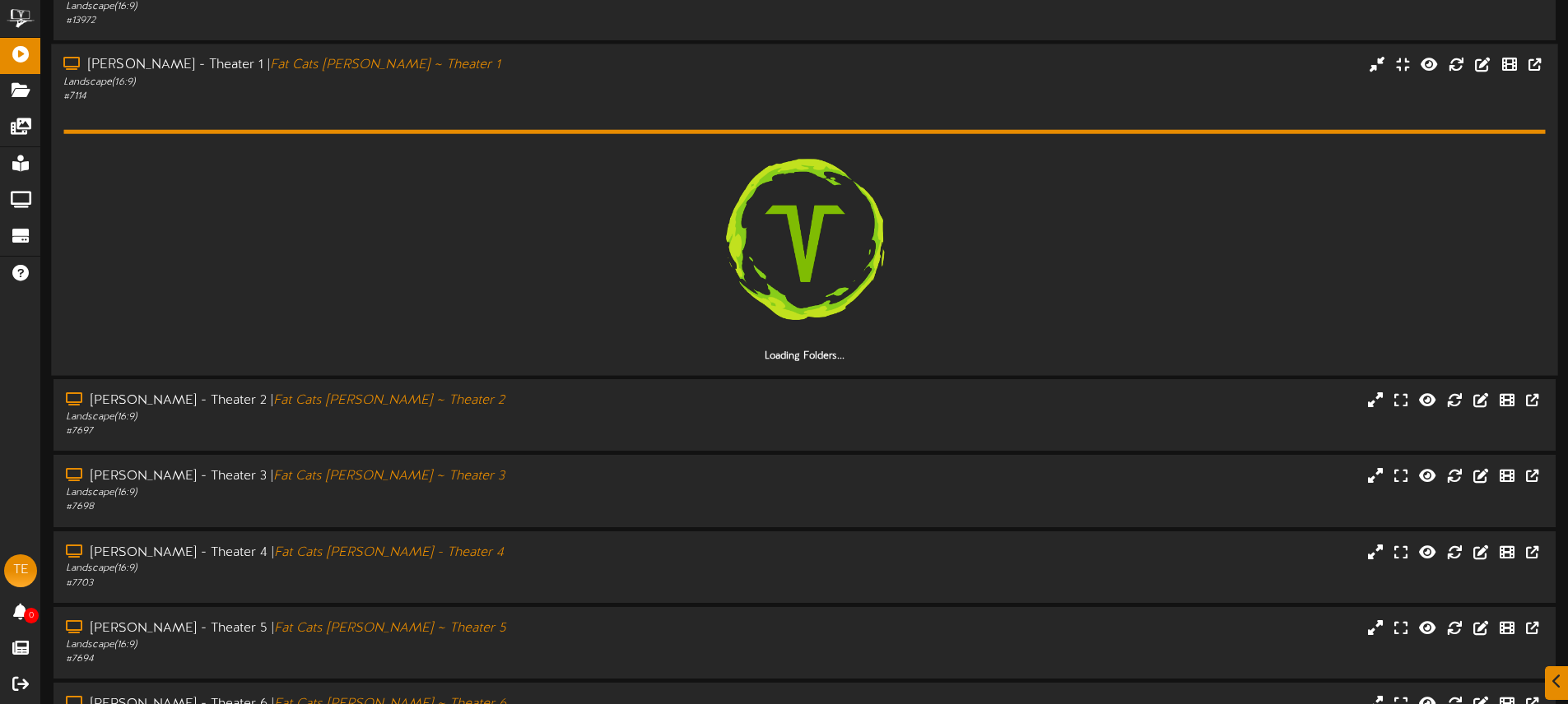
click at [434, 118] on div "Loading Folders..." at bounding box center [804, 233] width 1481 height 260
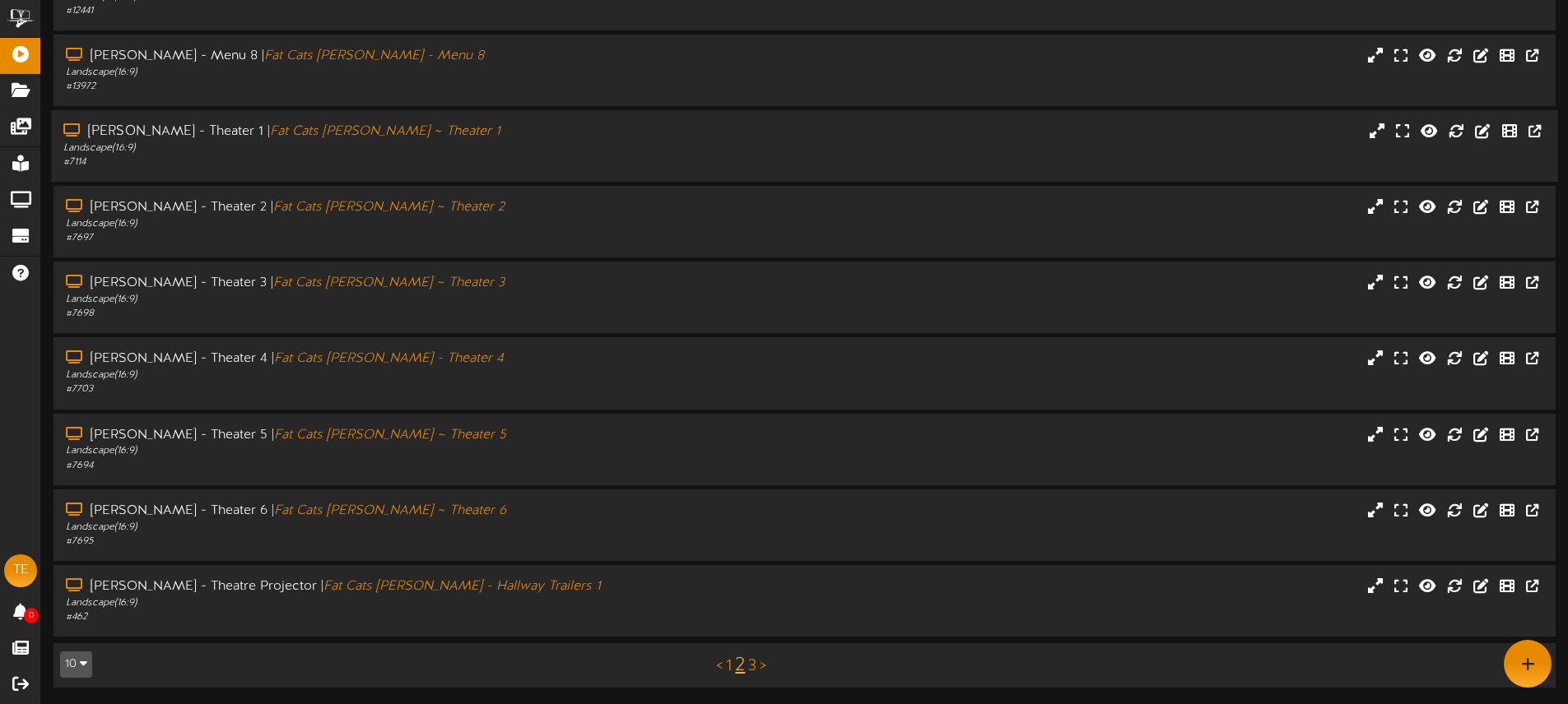
scroll to position [216, 0]
drag, startPoint x: 456, startPoint y: 508, endPoint x: 443, endPoint y: 491, distance: 21.4
click at [455, 508] on div "[PERSON_NAME] - Theater 6 | Fat Cats [PERSON_NAME] ~ Theater 6" at bounding box center [365, 511] width 604 height 19
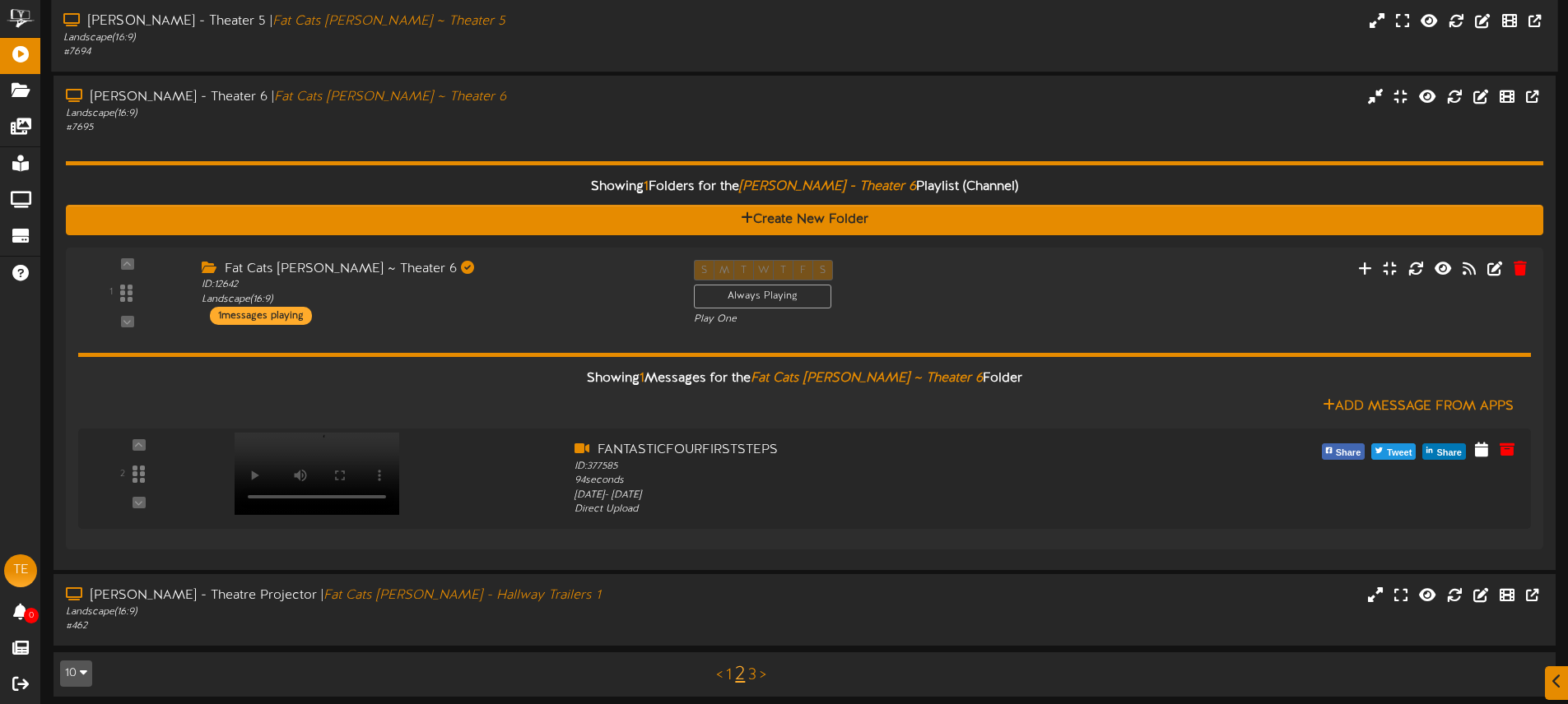
scroll to position [638, 0]
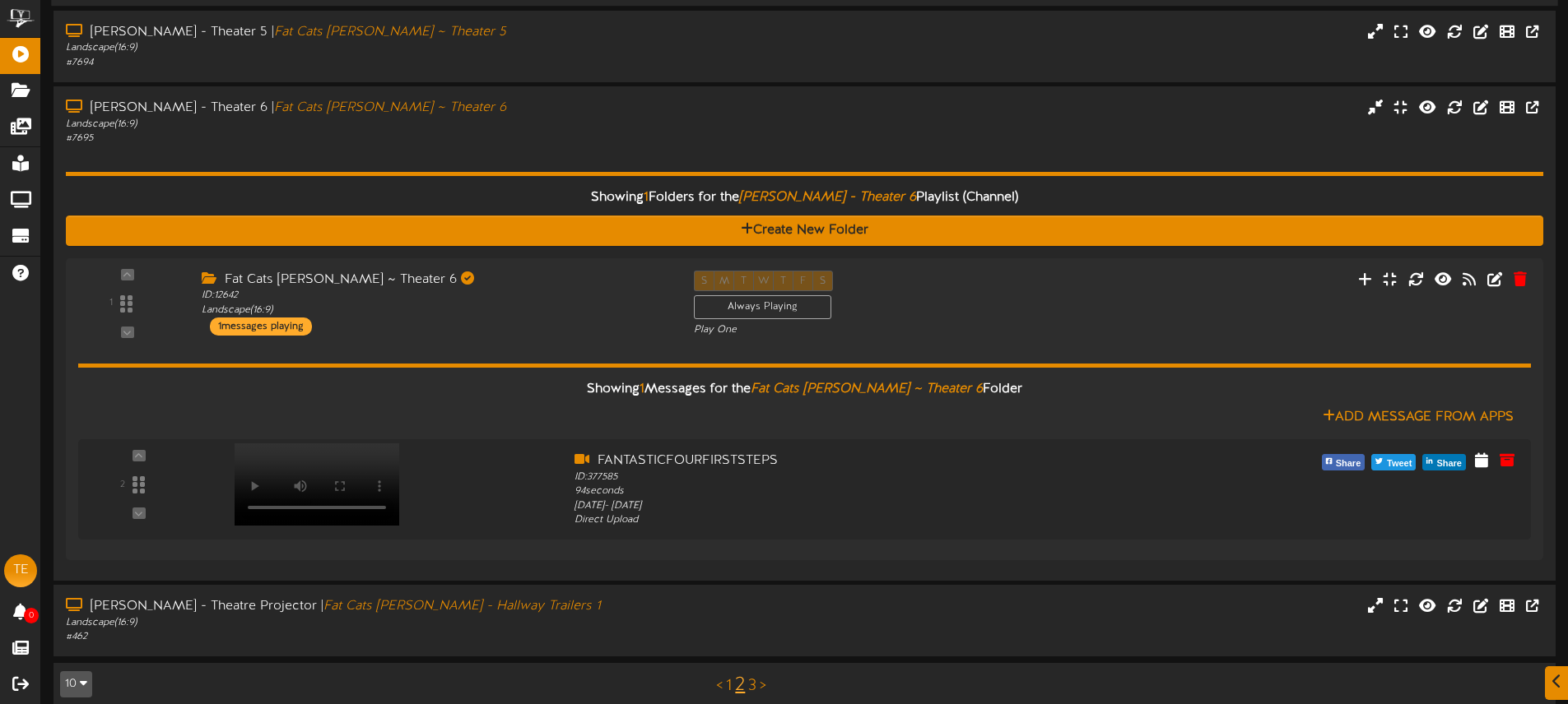
drag, startPoint x: 460, startPoint y: 133, endPoint x: 468, endPoint y: 138, distance: 9.4
click at [460, 133] on div "# 7695" at bounding box center [366, 138] width 601 height 14
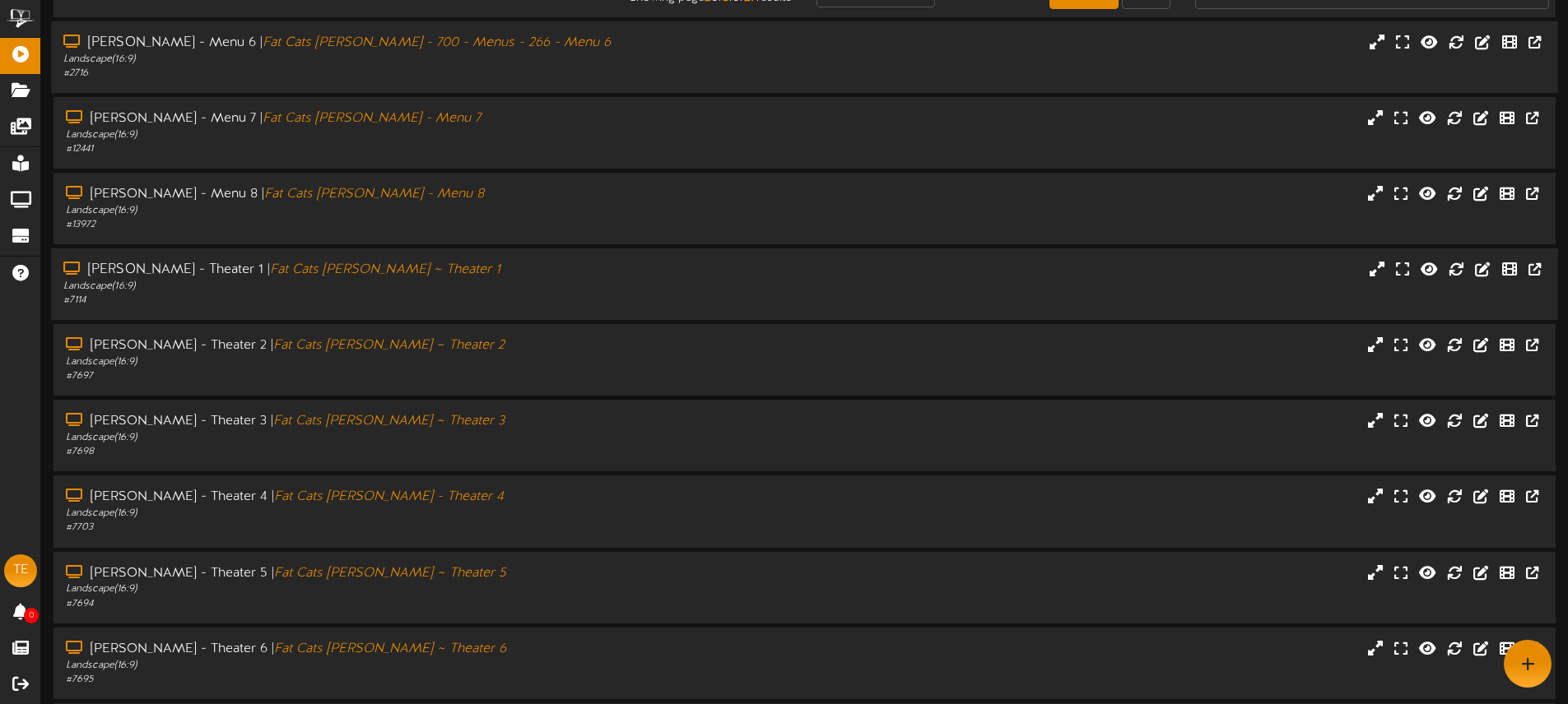
scroll to position [54, 0]
